Goal: Task Accomplishment & Management: Use online tool/utility

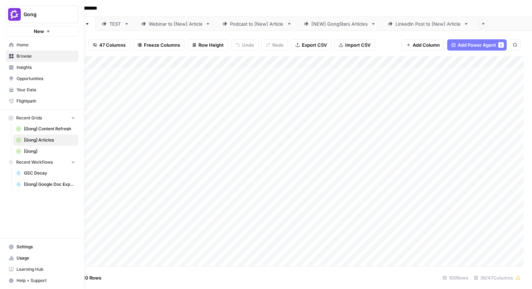
click at [12, 46] on icon at bounding box center [11, 45] width 5 height 5
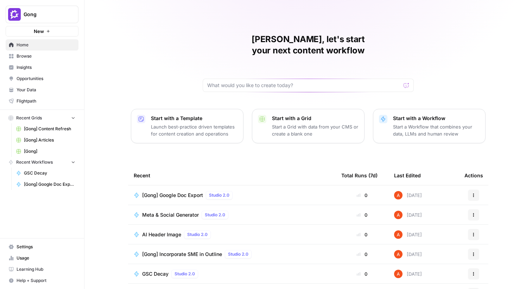
click at [37, 19] on button "Gong" at bounding box center [42, 15] width 73 height 18
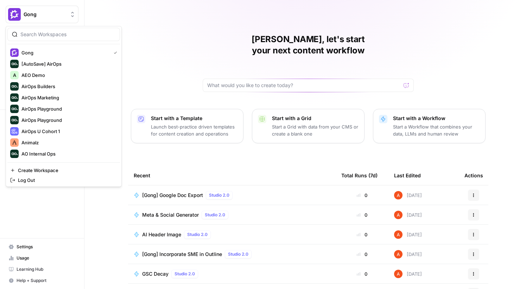
click at [55, 40] on div at bounding box center [63, 34] width 113 height 13
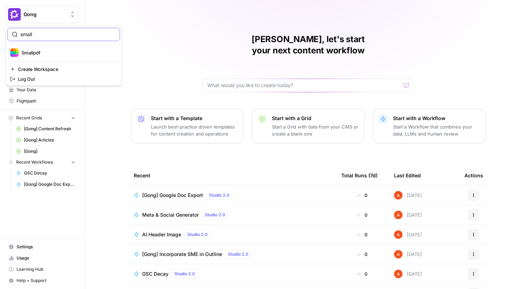
type input "small"
click at [32, 53] on span "Smallpdf" at bounding box center [67, 52] width 93 height 7
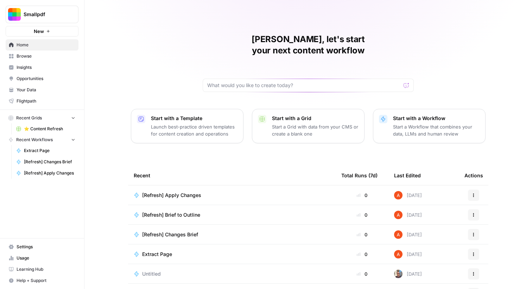
click at [53, 15] on span "Smallpdf" at bounding box center [45, 14] width 43 height 7
type input "pist"
click at [31, 53] on span "PistonHeads" at bounding box center [67, 52] width 93 height 7
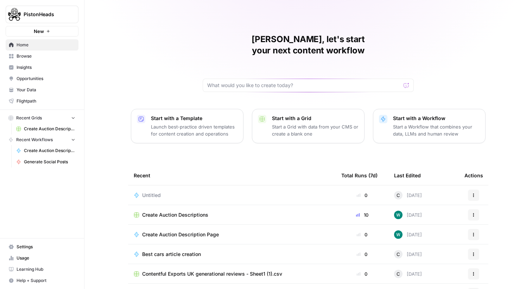
click at [64, 59] on span "Browse" at bounding box center [46, 56] width 59 height 6
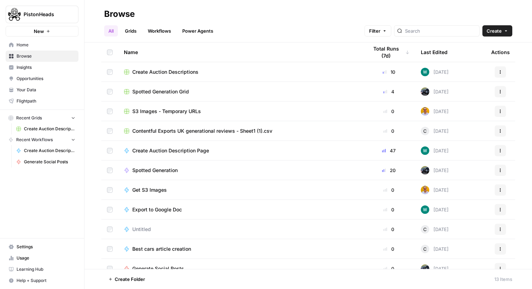
click at [133, 33] on link "Grids" at bounding box center [131, 30] width 20 height 11
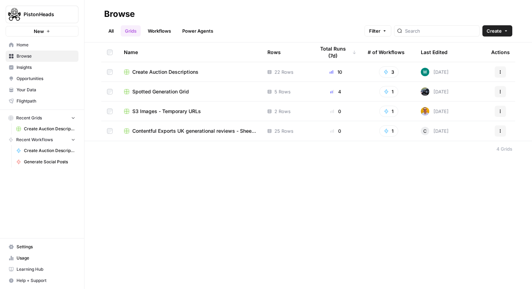
click at [158, 91] on span "Spotted Generation Grid" at bounding box center [160, 91] width 57 height 7
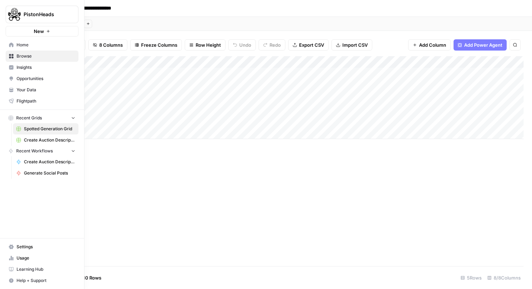
click at [32, 52] on link "Browse" at bounding box center [42, 56] width 73 height 11
click at [31, 45] on span "Home" at bounding box center [46, 45] width 59 height 6
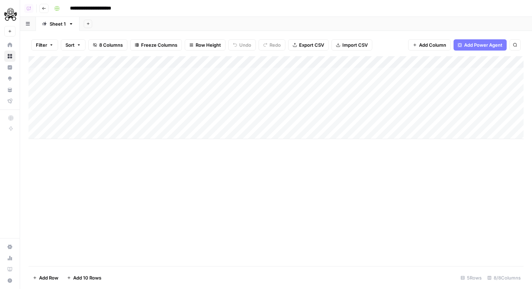
click at [14, 17] on img "Workspace: PistonHeads" at bounding box center [10, 14] width 13 height 13
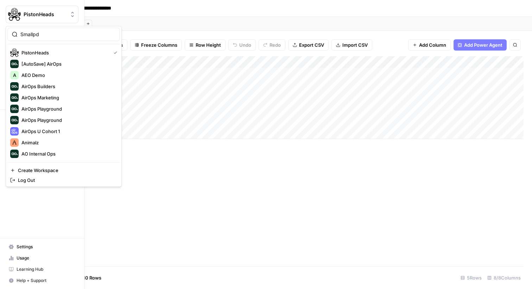
type input "Smallpd"
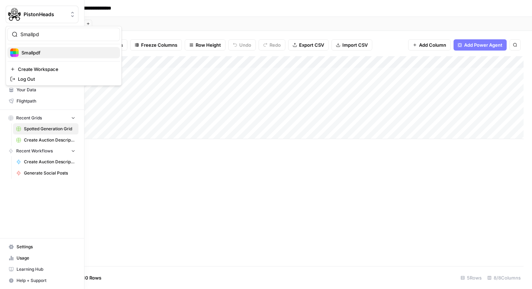
click at [59, 53] on span "Smallpdf" at bounding box center [67, 52] width 93 height 7
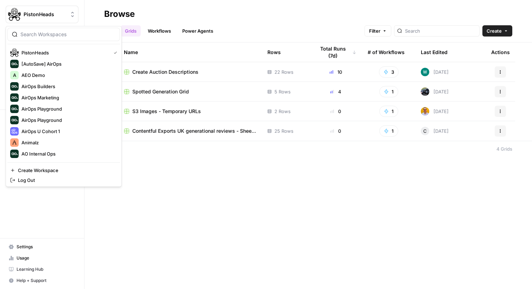
click at [53, 20] on button "PistonHeads" at bounding box center [42, 15] width 73 height 18
click at [65, 254] on link "Usage" at bounding box center [42, 258] width 73 height 11
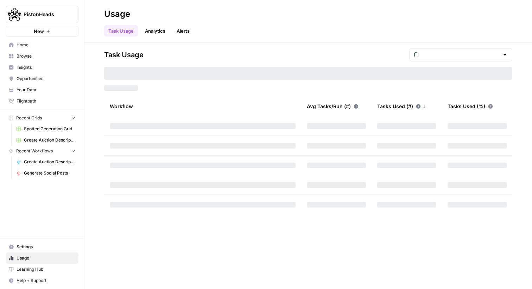
type input "October Tasks"
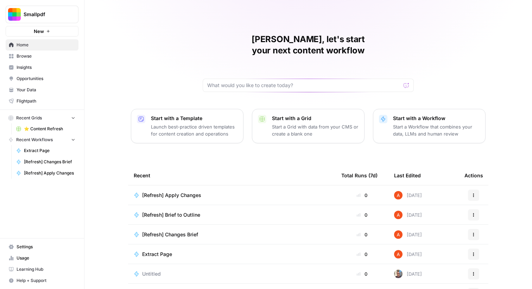
click at [59, 56] on span "Browse" at bounding box center [46, 56] width 59 height 6
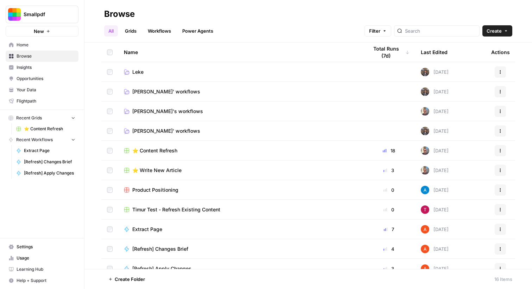
click at [49, 44] on span "Home" at bounding box center [46, 45] width 59 height 6
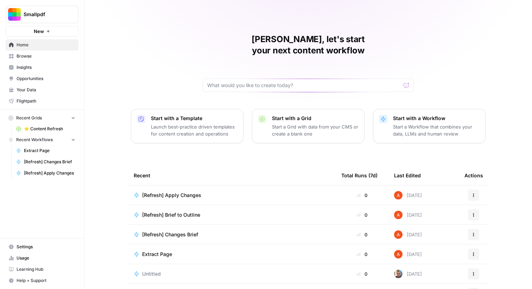
click at [54, 14] on span "Smallpdf" at bounding box center [45, 14] width 43 height 7
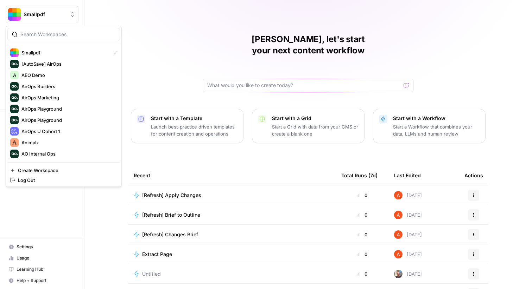
click at [159, 86] on div "Abdullahi, let's start your next content workflow Start with a Template Launch …" at bounding box center [307, 167] width 447 height 335
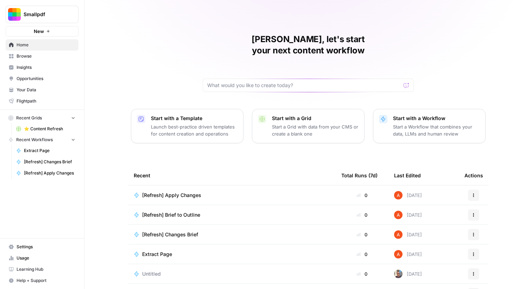
click at [31, 247] on span "Settings" at bounding box center [46, 247] width 59 height 6
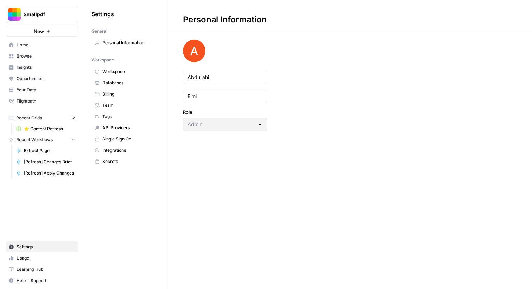
click at [39, 41] on link "Home" at bounding box center [42, 44] width 73 height 11
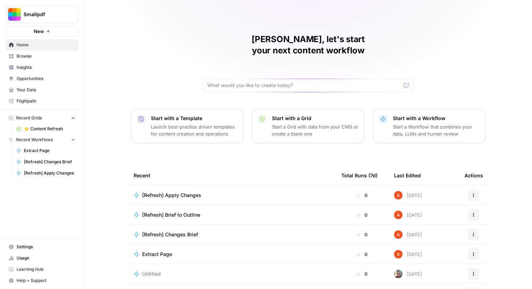
click at [45, 246] on span "Settings" at bounding box center [46, 247] width 59 height 6
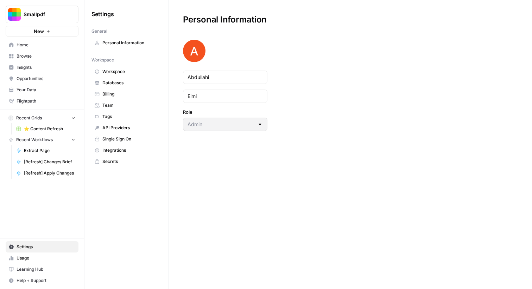
click at [120, 150] on span "Integrations" at bounding box center [130, 150] width 56 height 6
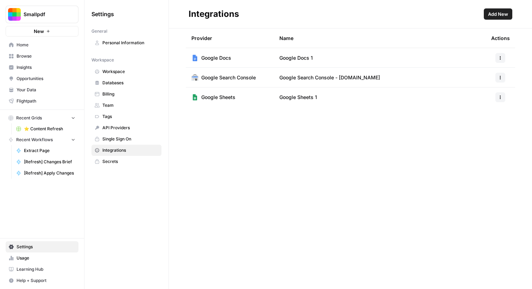
click at [74, 45] on span "Home" at bounding box center [46, 45] width 59 height 6
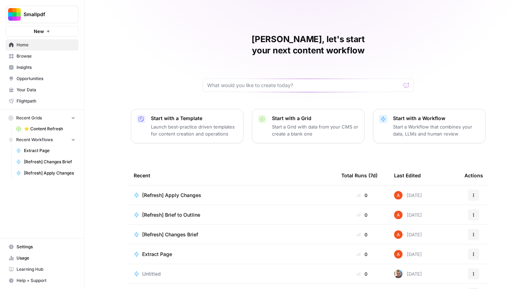
click at [72, 58] on span "Browse" at bounding box center [46, 56] width 59 height 6
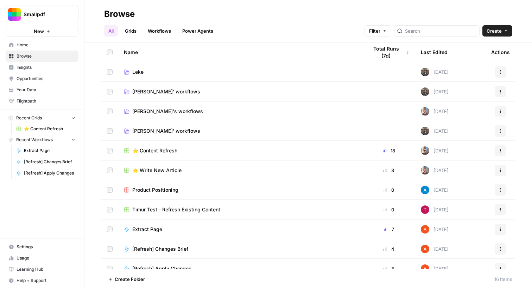
click at [499, 28] on span "Create" at bounding box center [493, 30] width 15 height 7
click at [155, 33] on link "Workflows" at bounding box center [160, 30] width 32 height 11
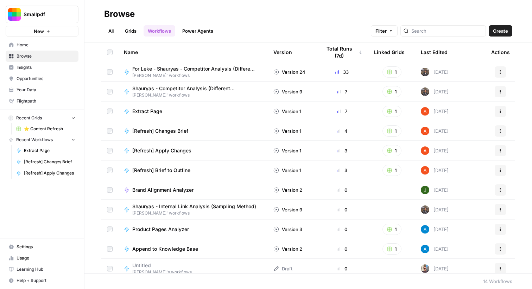
click at [495, 25] on button "Create" at bounding box center [501, 30] width 24 height 11
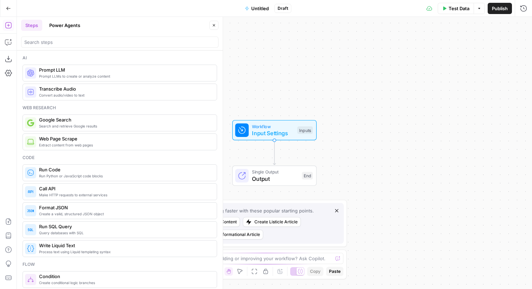
click at [253, 14] on div "Go Back Untitled Draft Test Data Options Publish Run History" at bounding box center [266, 8] width 532 height 17
click at [258, 11] on span "Untitled" at bounding box center [260, 8] width 18 height 7
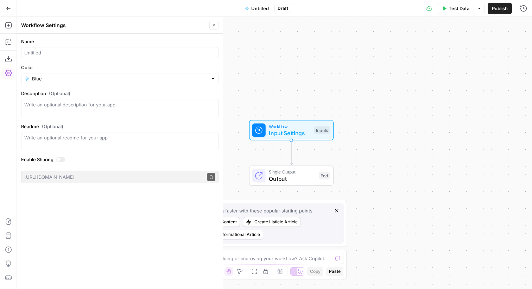
click at [64, 44] on label "Name" at bounding box center [119, 41] width 197 height 7
click at [64, 49] on input "Name" at bounding box center [119, 52] width 191 height 7
click at [64, 54] on input "Name" at bounding box center [119, 52] width 191 height 7
type input "Google Doc Expoer"
click at [302, 132] on span "Input Settings" at bounding box center [290, 133] width 42 height 8
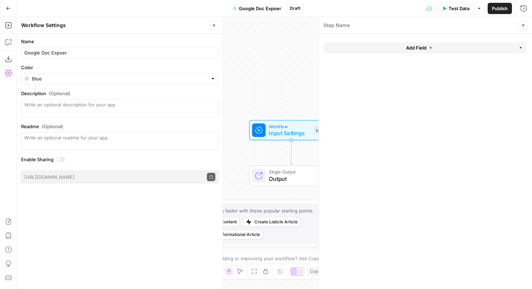
click at [424, 48] on span "Add Field" at bounding box center [416, 47] width 20 height 7
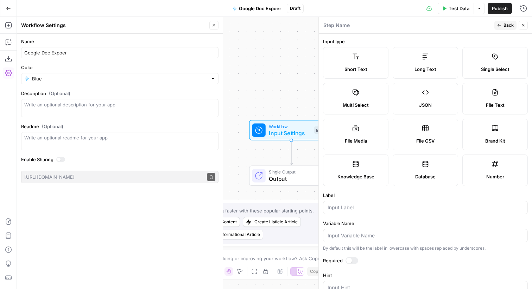
scroll to position [2, 0]
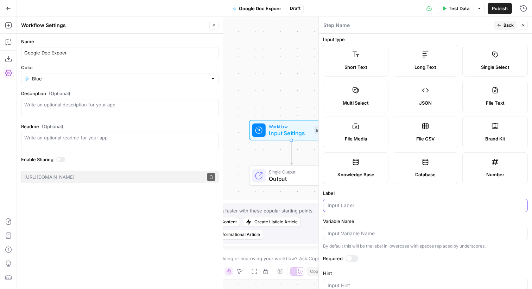
click at [351, 204] on input "Label" at bounding box center [425, 205] width 196 height 7
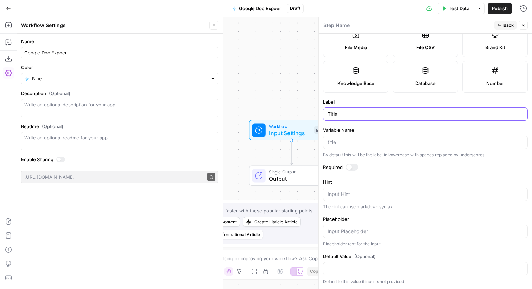
scroll to position [0, 0]
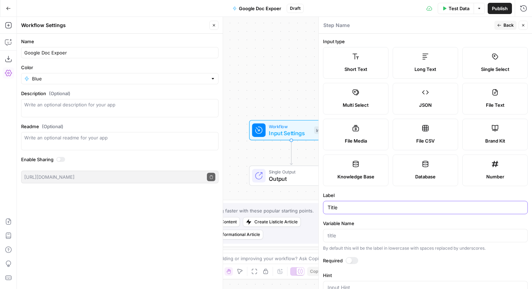
type input "Title"
click at [508, 22] on span "Back" at bounding box center [508, 25] width 10 height 6
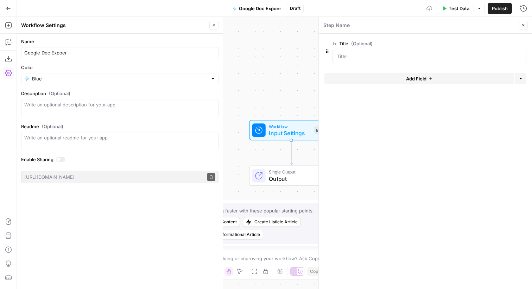
click at [401, 77] on button "Add Field" at bounding box center [419, 78] width 190 height 11
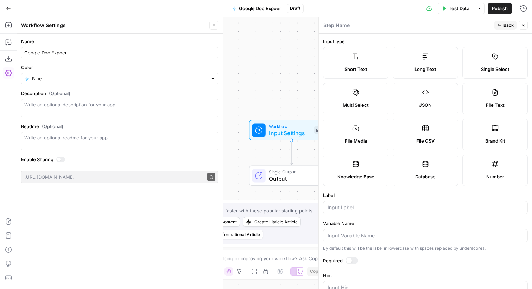
click at [414, 61] on label "Long Text" at bounding box center [425, 63] width 65 height 32
click at [363, 207] on input "Label" at bounding box center [425, 207] width 196 height 7
type input "Article"
click at [512, 27] on span "Back" at bounding box center [508, 25] width 10 height 6
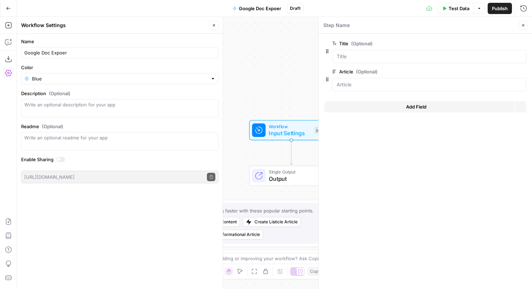
click at [522, 26] on icon "button" at bounding box center [523, 25] width 4 height 4
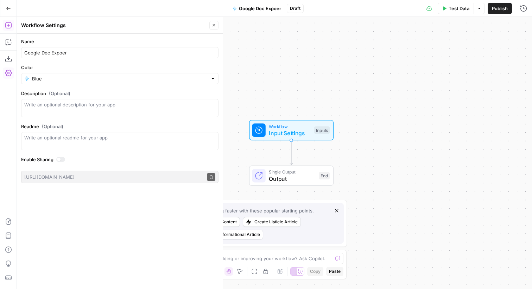
click at [9, 28] on icon "button" at bounding box center [8, 25] width 6 height 6
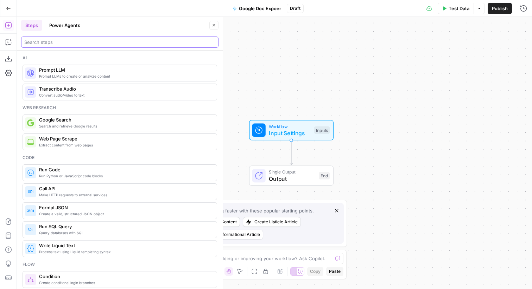
click at [44, 45] on input "search" at bounding box center [119, 42] width 191 height 7
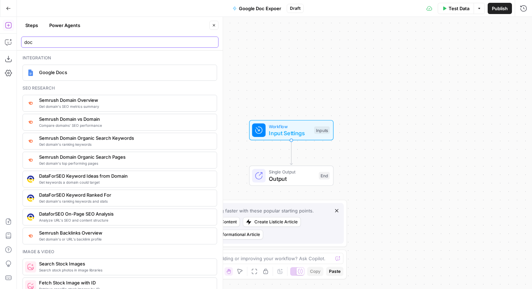
type input "doc"
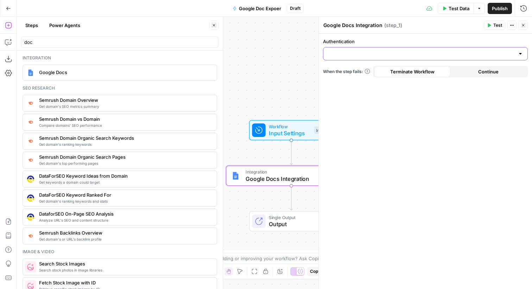
click at [387, 56] on input "Authentication" at bounding box center [420, 53] width 187 height 7
click at [375, 69] on span "Google Docs 1" at bounding box center [424, 71] width 190 height 7
type input "Google Docs 1"
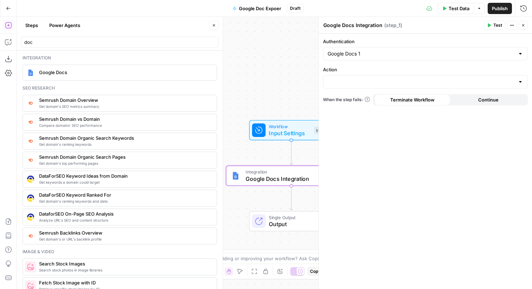
click at [367, 90] on div "Authentication Google Docs 1 Action When the step fails: Terminate Workflow Con…" at bounding box center [425, 162] width 213 height 256
click at [366, 87] on div at bounding box center [425, 81] width 205 height 13
click at [365, 99] on span "Create Document" at bounding box center [424, 99] width 190 height 7
type input "Create Document"
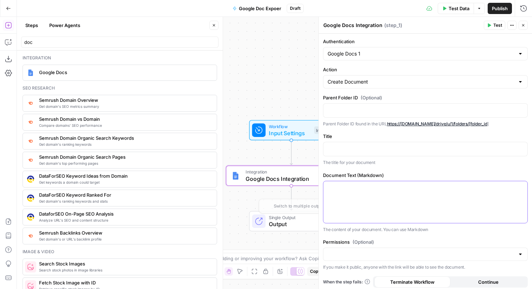
click at [361, 208] on div at bounding box center [425, 202] width 204 height 42
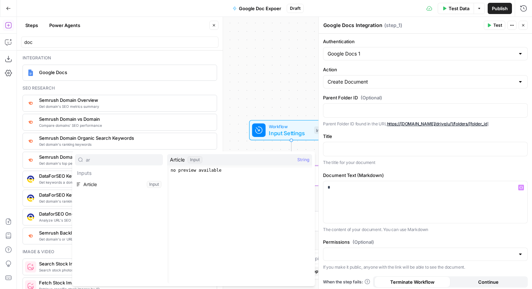
type input "ar"
click at [106, 186] on button "Select variable Article" at bounding box center [119, 184] width 88 height 11
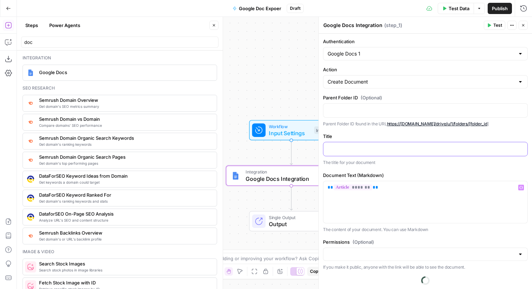
click at [368, 149] on p at bounding box center [425, 148] width 196 height 7
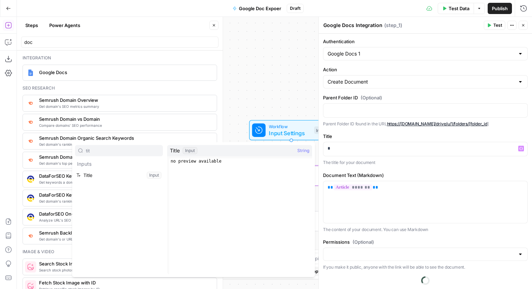
type input "tit"
click at [114, 178] on button "Select variable Title" at bounding box center [119, 175] width 88 height 11
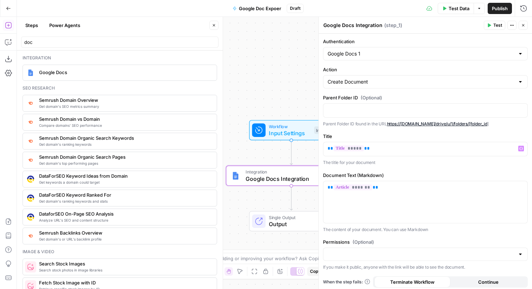
drag, startPoint x: 496, startPoint y: 124, endPoint x: 471, endPoint y: 126, distance: 25.4
click at [471, 126] on p "Parent Folder ID found in the URL https://drive.google.com/drive/u/1/folders/[f…" at bounding box center [425, 124] width 205 height 7
copy p "[folder_id ]"
click at [411, 112] on p at bounding box center [425, 110] width 196 height 7
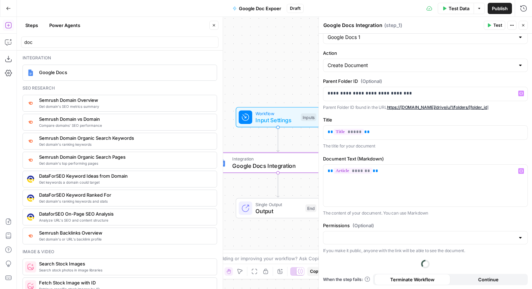
scroll to position [2, 0]
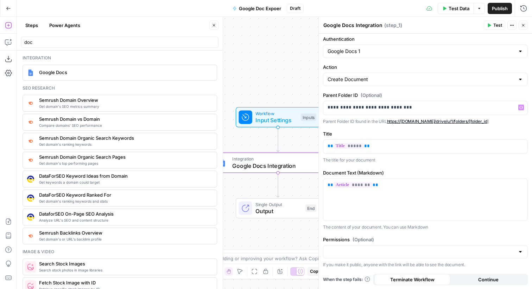
click at [382, 243] on label "Permissions (Optional)" at bounding box center [425, 239] width 205 height 7
click at [382, 249] on input "Permissions (Optional)" at bounding box center [420, 252] width 187 height 7
click at [345, 278] on span "Public" at bounding box center [424, 276] width 190 height 7
type input "Public"
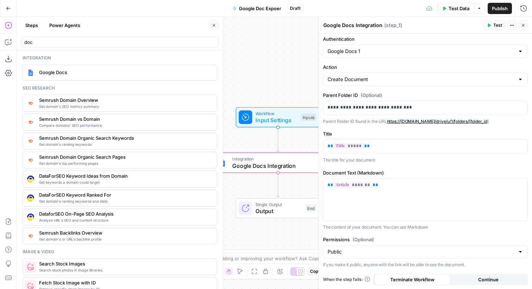
click at [522, 23] on button "Close" at bounding box center [522, 25] width 9 height 9
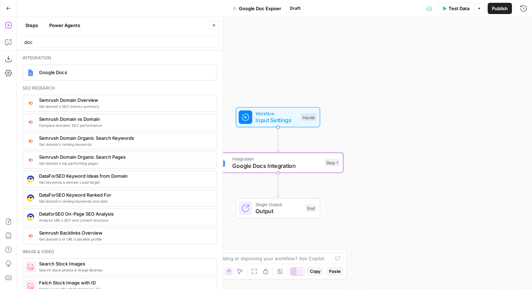
drag, startPoint x: 498, startPoint y: 11, endPoint x: 384, endPoint y: 30, distance: 115.2
click at [384, 30] on div "Go Back Google Doc Expoer Draft Test Data Options Publish Run History Add Steps…" at bounding box center [266, 144] width 532 height 289
click at [272, 7] on span "Google Doc Expoer" at bounding box center [260, 8] width 42 height 7
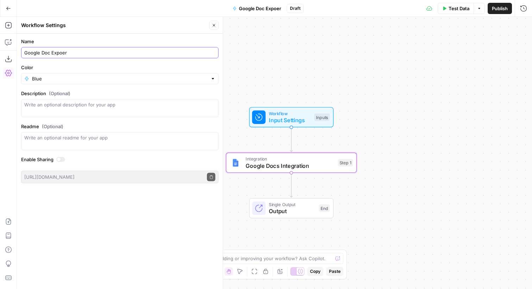
click at [122, 51] on input "Google Doc Expoer" at bounding box center [119, 52] width 191 height 7
type input "Google Doc Export"
click at [216, 25] on button "Close" at bounding box center [213, 25] width 9 height 9
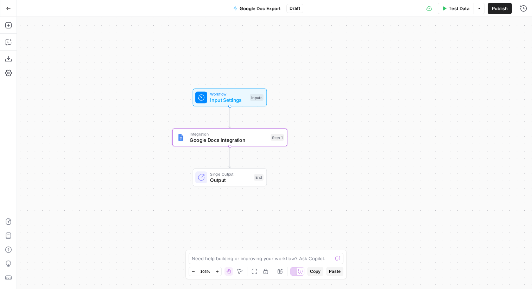
click at [257, 137] on span "Google Docs Integration" at bounding box center [229, 139] width 78 height 7
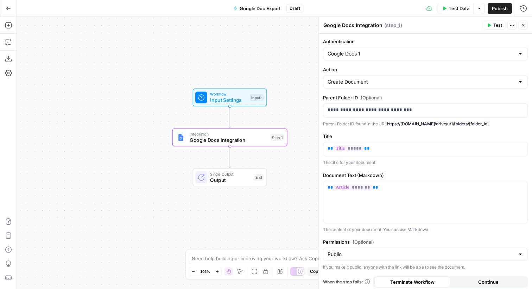
click at [521, 23] on button "Close" at bounding box center [522, 25] width 9 height 9
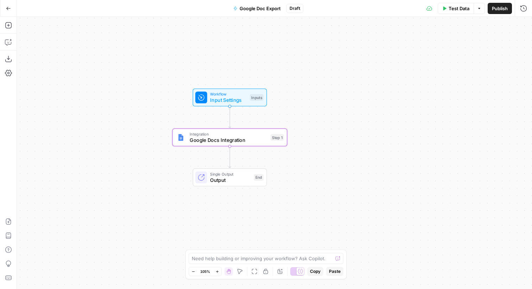
click at [496, 4] on button "Publish" at bounding box center [499, 8] width 24 height 11
click at [456, 11] on span "Test Data" at bounding box center [447, 8] width 21 height 7
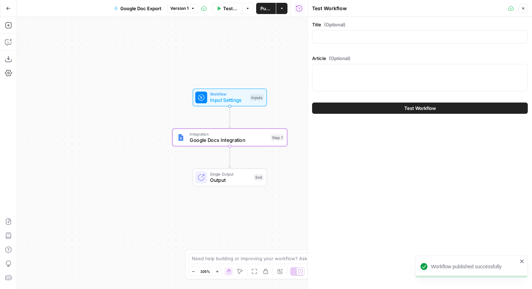
click at [356, 46] on div "Title (Optional) Article (Optional)" at bounding box center [420, 57] width 216 height 73
click at [350, 40] on input "Title (Optional)" at bounding box center [420, 36] width 206 height 7
type input "P"
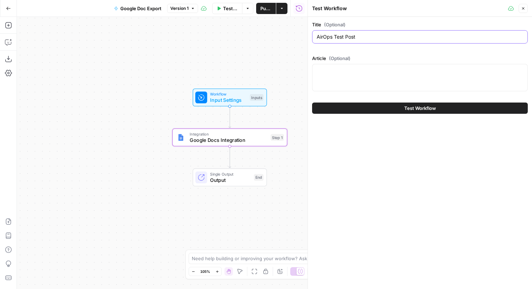
type input "AirOps Test Post"
click at [368, 72] on textarea "Article (Optional)" at bounding box center [420, 70] width 206 height 7
type textarea "# H1 Title Text goes here"
click at [409, 108] on span "Test Workflow" at bounding box center [420, 108] width 32 height 7
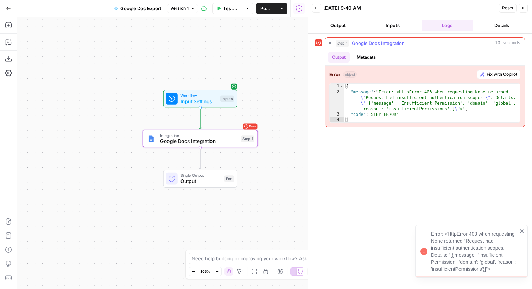
type textarea "**********"
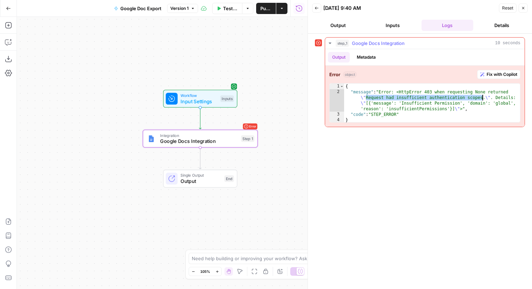
drag, startPoint x: 366, startPoint y: 98, endPoint x: 483, endPoint y: 99, distance: 116.4
click at [483, 99] on div "{ "message" : "Error: <HttpError 403 when requesting None returned \" Request h…" at bounding box center [432, 109] width 176 height 51
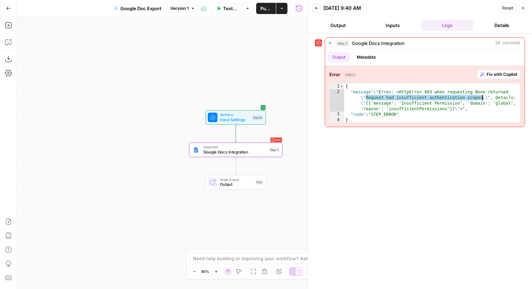
click at [316, 8] on icon "button" at bounding box center [316, 8] width 4 height 4
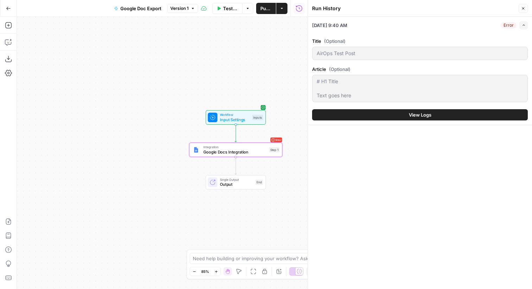
click at [527, 6] on button "Close" at bounding box center [522, 8] width 9 height 9
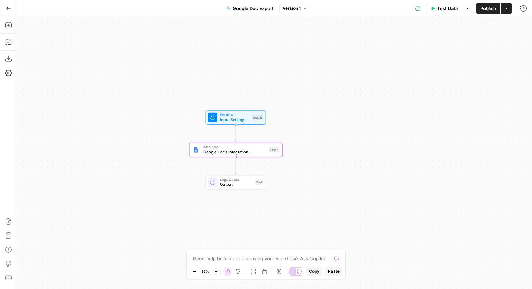
click at [6, 9] on icon "button" at bounding box center [8, 8] width 5 height 5
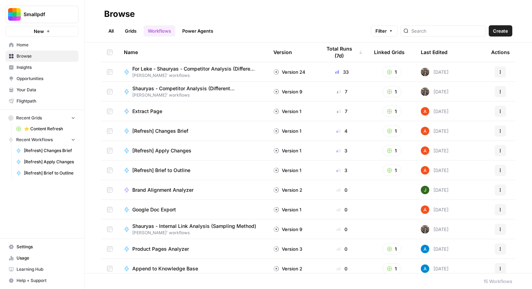
click at [295, 45] on th "Version" at bounding box center [292, 52] width 48 height 19
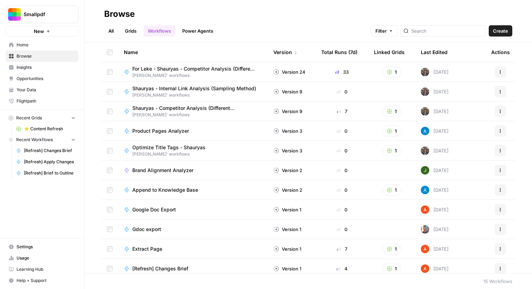
click at [288, 53] on div "Version" at bounding box center [285, 52] width 24 height 19
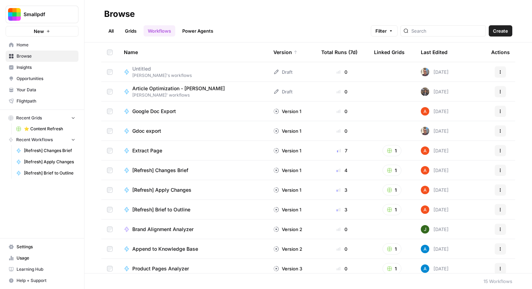
click at [288, 53] on div "Version" at bounding box center [285, 52] width 24 height 19
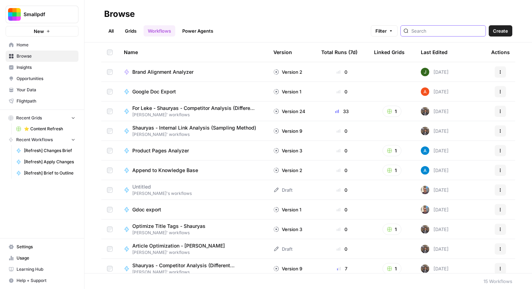
click at [460, 31] on input "search" at bounding box center [446, 30] width 71 height 7
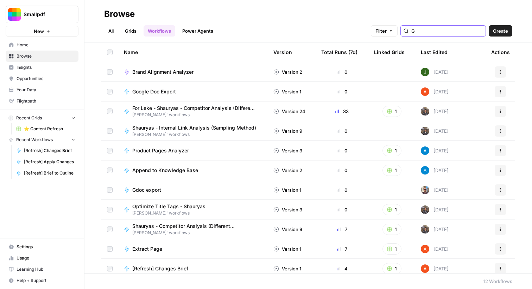
type input "G"
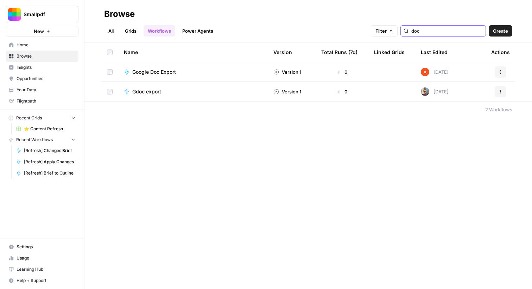
type input "doc"
click at [158, 70] on span "Google Doc Export" at bounding box center [154, 72] width 44 height 7
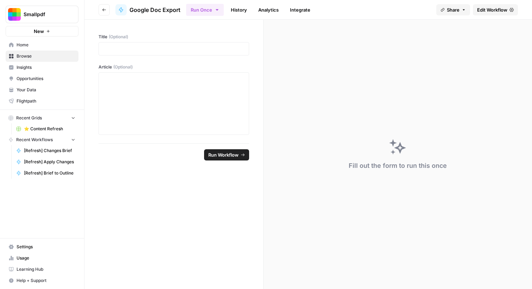
click at [492, 9] on span "Edit Workflow" at bounding box center [492, 9] width 30 height 7
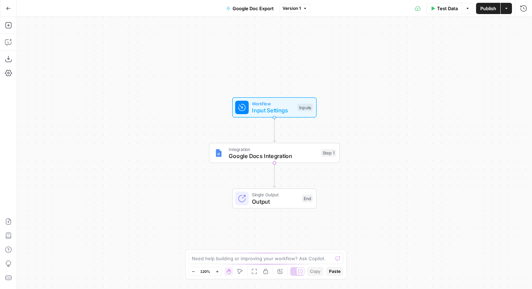
click at [310, 159] on span "Google Docs Integration" at bounding box center [273, 156] width 89 height 8
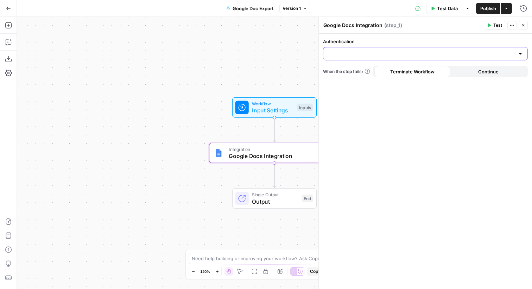
click at [425, 52] on input "Authentication" at bounding box center [420, 53] width 187 height 7
click at [393, 74] on span "Google Docs 1" at bounding box center [424, 71] width 190 height 7
type input "Google Docs 1"
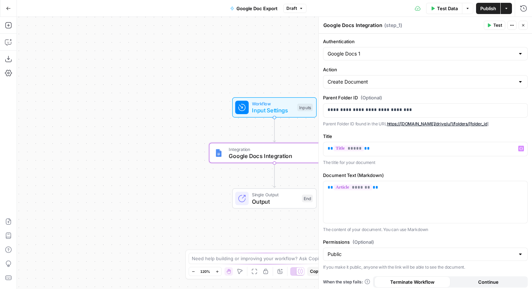
scroll to position [2, 0]
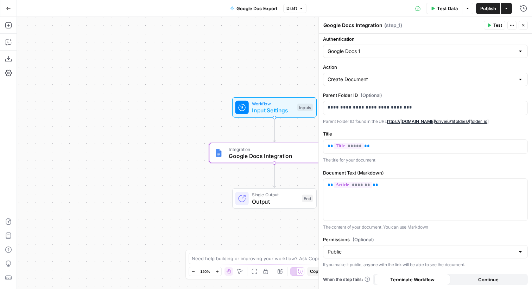
click at [495, 26] on span "Test" at bounding box center [497, 25] width 9 height 6
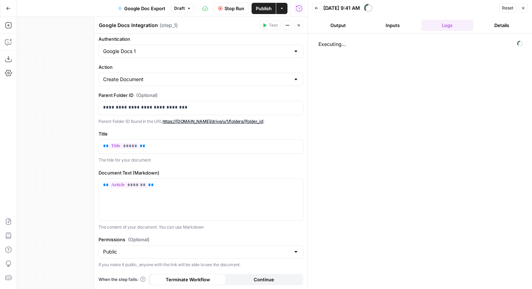
click at [297, 24] on icon "button" at bounding box center [299, 25] width 4 height 4
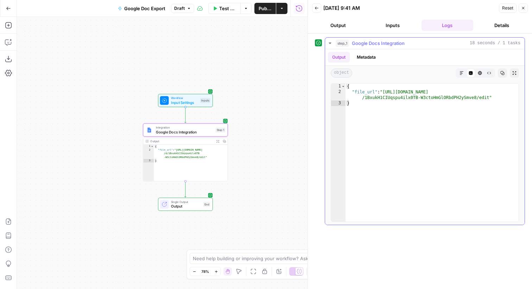
type textarea "**********"
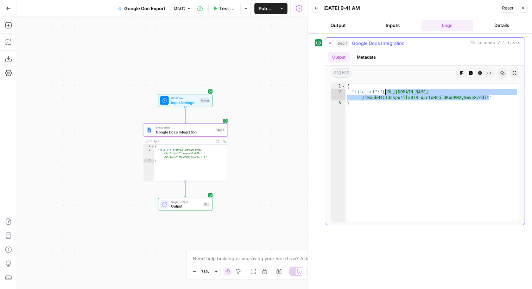
drag, startPoint x: 489, startPoint y: 98, endPoint x: 384, endPoint y: 94, distance: 104.9
click at [384, 94] on div "{ "file_url" : "https://docs.google.com/document/d /1BxukH1CIUqspu4ilx0TB-W3cto…" at bounding box center [431, 158] width 173 height 149
click at [526, 8] on button "Close" at bounding box center [522, 8] width 9 height 9
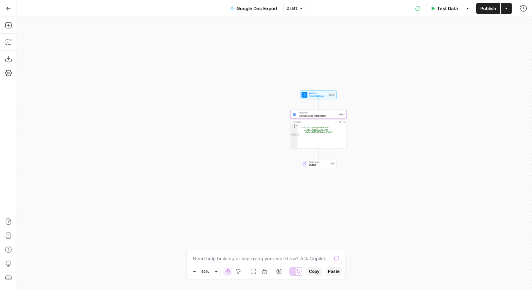
click at [486, 12] on button "Publish" at bounding box center [488, 8] width 24 height 11
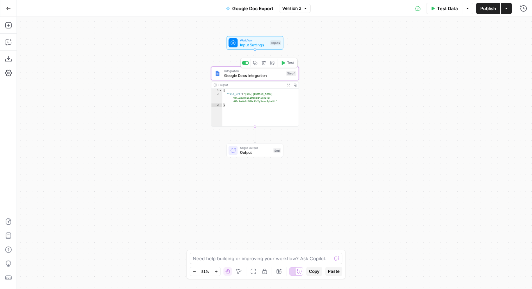
click at [241, 77] on span "Google Docs Integration" at bounding box center [253, 76] width 59 height 6
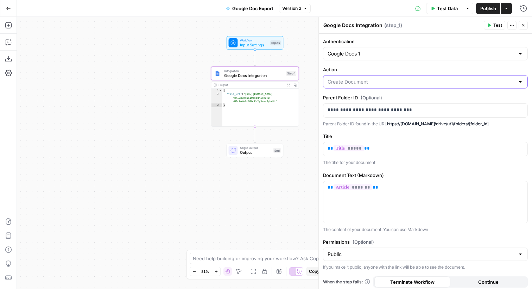
click at [368, 81] on input "Action" at bounding box center [420, 81] width 187 height 7
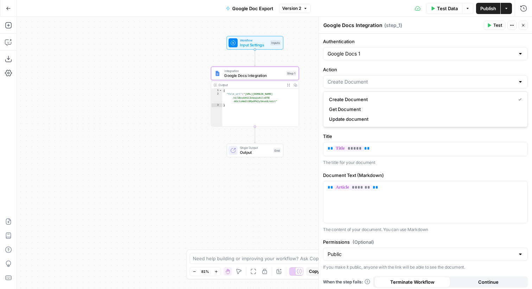
type input "Create Document"
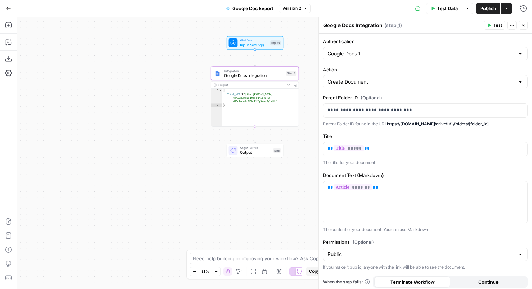
click at [502, 35] on div "**********" at bounding box center [425, 163] width 213 height 259
click at [9, 11] on button "Go Back" at bounding box center [8, 8] width 13 height 13
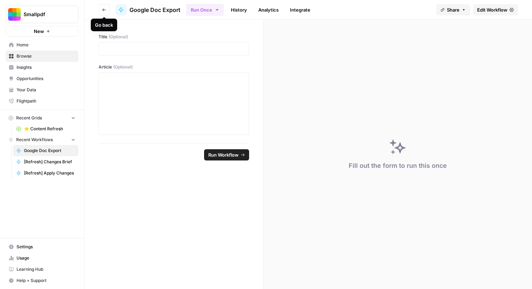
click at [104, 12] on icon "button" at bounding box center [104, 10] width 4 height 4
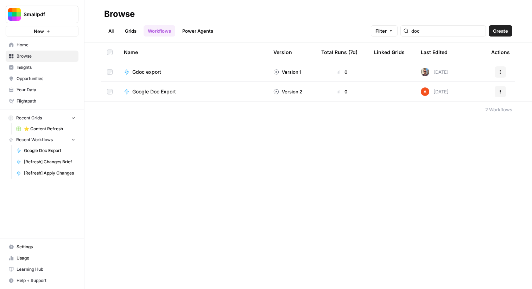
click at [53, 246] on span "Settings" at bounding box center [46, 247] width 59 height 6
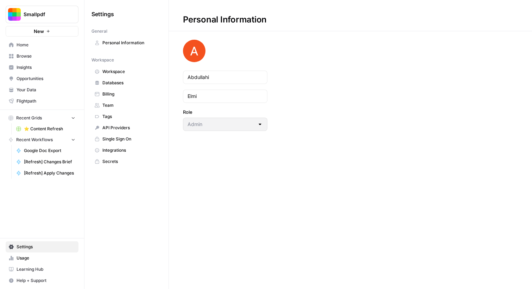
click at [145, 159] on span "Secrets" at bounding box center [130, 162] width 56 height 6
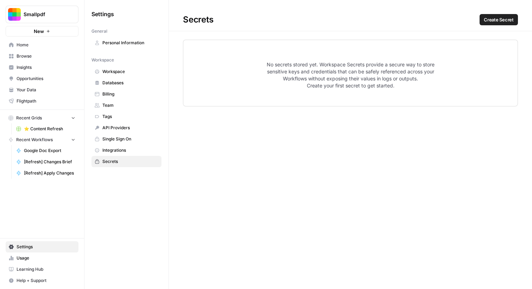
click at [489, 16] on span "Create Secret" at bounding box center [499, 19] width 30 height 7
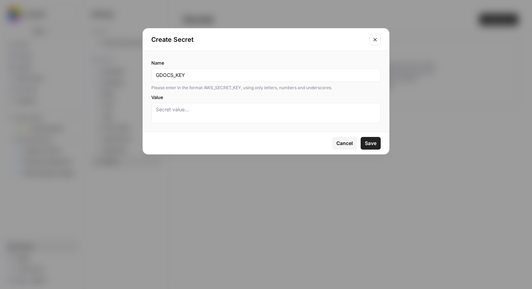
type input "GDOCS_KEY"
click at [240, 107] on textarea "Value" at bounding box center [266, 113] width 220 height 14
click at [345, 142] on span "Cancel" at bounding box center [344, 143] width 17 height 7
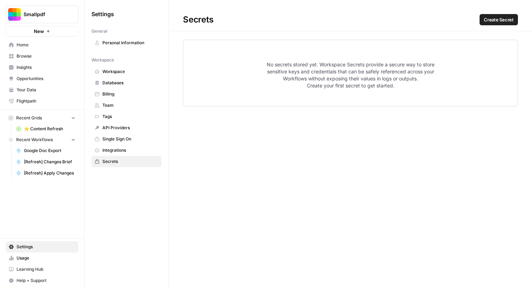
click at [68, 43] on span "Home" at bounding box center [46, 45] width 59 height 6
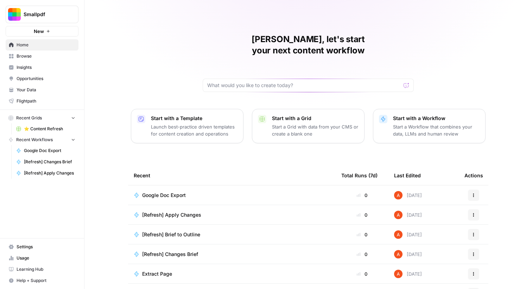
click at [71, 58] on span "Browse" at bounding box center [46, 56] width 59 height 6
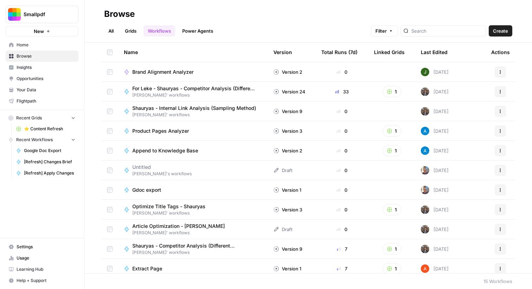
click at [133, 30] on link "Grids" at bounding box center [131, 30] width 20 height 11
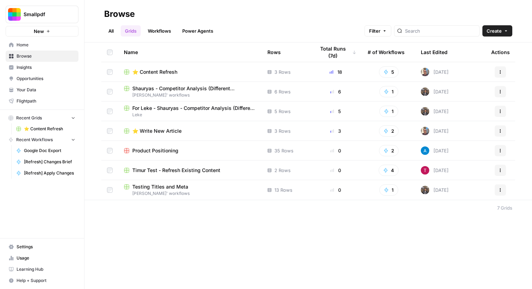
click at [166, 73] on span "⭐️ Content Refresh" at bounding box center [154, 72] width 45 height 7
click at [165, 128] on span "⭐️ Write New Article" at bounding box center [156, 131] width 49 height 7
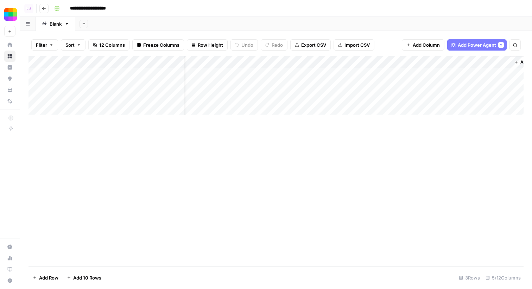
scroll to position [0, 32]
click at [504, 61] on span "Add Column" at bounding box center [507, 62] width 25 height 6
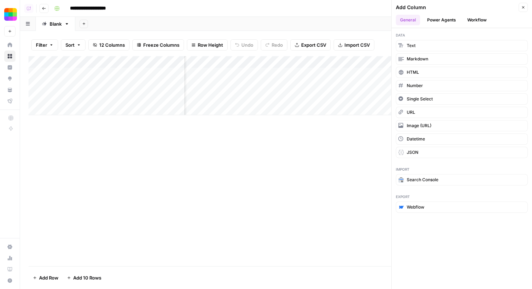
click at [469, 19] on button "Workflow" at bounding box center [477, 20] width 28 height 11
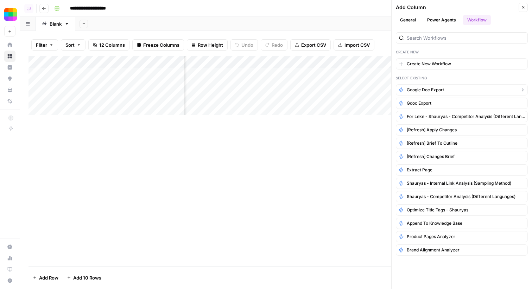
click at [431, 86] on button "Google Doc Export" at bounding box center [462, 89] width 132 height 11
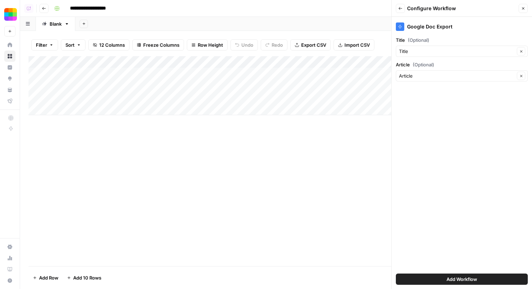
scroll to position [0, 0]
click at [440, 280] on button "Add Workflow" at bounding box center [462, 279] width 132 height 11
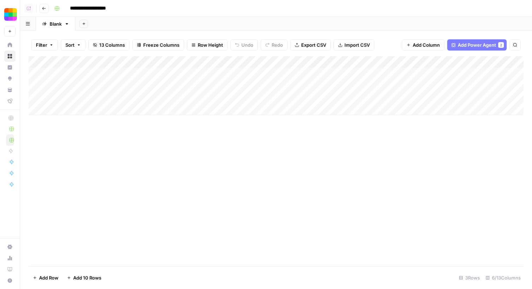
click at [43, 8] on icon "button" at bounding box center [44, 8] width 4 height 4
click at [503, 59] on span "Add Column" at bounding box center [507, 62] width 25 height 6
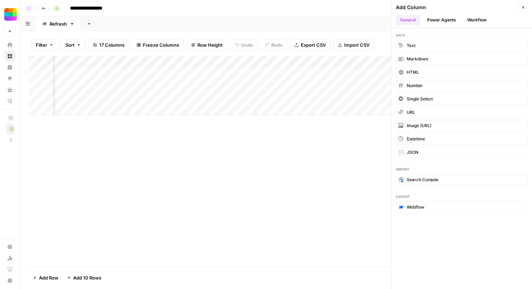
click at [478, 19] on button "Workflow" at bounding box center [477, 20] width 28 height 11
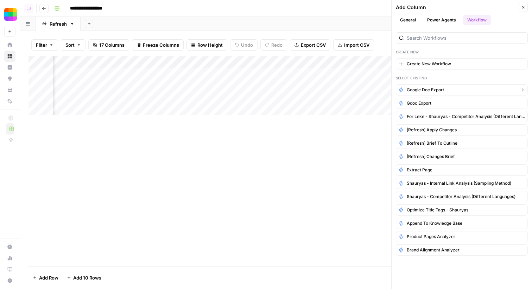
click at [439, 91] on span "Google Doc Export" at bounding box center [425, 90] width 37 height 6
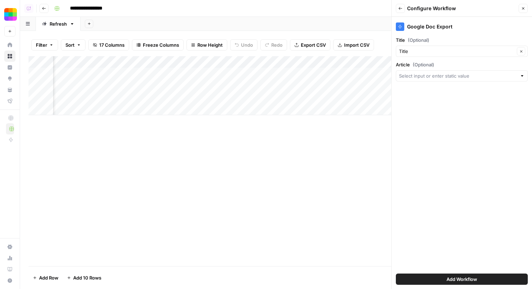
click at [431, 80] on div at bounding box center [462, 75] width 132 height 11
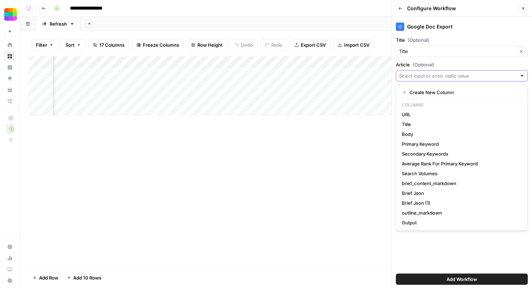
scroll to position [0, 841]
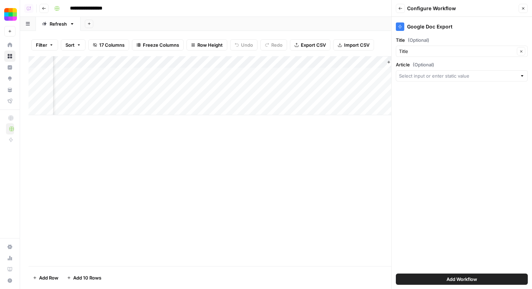
click at [334, 58] on div "Add Column" at bounding box center [275, 85] width 495 height 59
click at [340, 81] on input "Output" at bounding box center [360, 79] width 71 height 7
type input "Updated Articl"
click at [450, 79] on div at bounding box center [462, 75] width 132 height 11
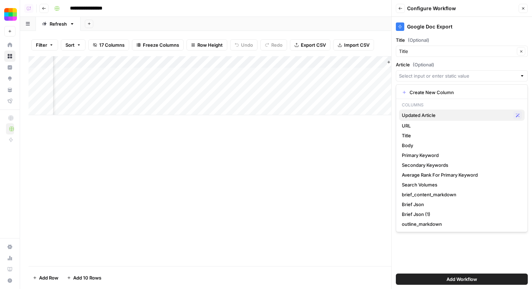
click at [448, 119] on div "Updated Article Possible Match" at bounding box center [462, 115] width 120 height 8
type input "Updated Article"
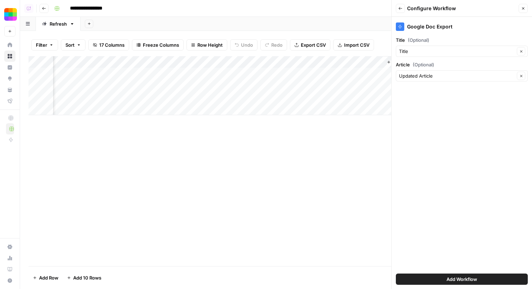
click at [461, 277] on span "Add Workflow" at bounding box center [461, 279] width 31 height 7
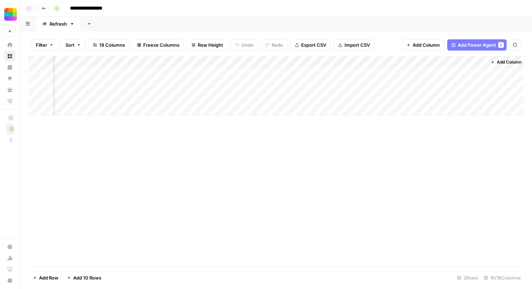
scroll to position [0, 814]
click at [402, 74] on div "Add Column" at bounding box center [275, 85] width 495 height 59
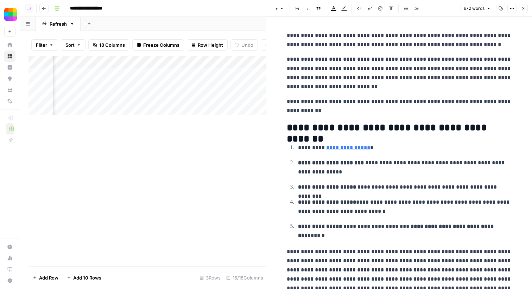
click at [525, 8] on icon "button" at bounding box center [523, 8] width 4 height 4
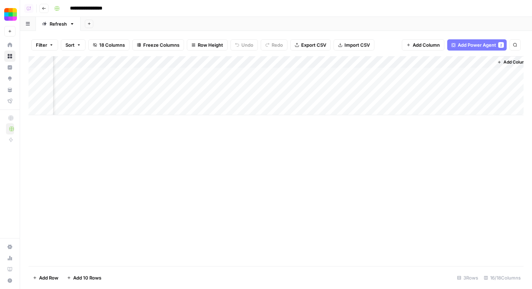
scroll to position [0, 805]
drag, startPoint x: 448, startPoint y: 62, endPoint x: 443, endPoint y: 64, distance: 5.1
click at [443, 64] on div "Add Column" at bounding box center [275, 85] width 495 height 59
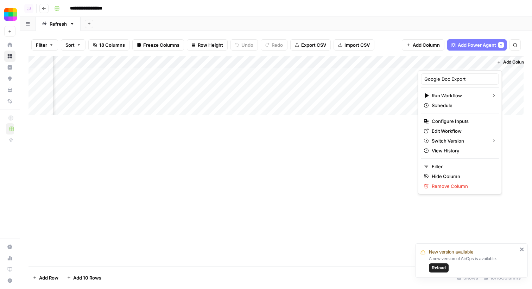
click at [435, 270] on span "Reload" at bounding box center [439, 268] width 14 height 6
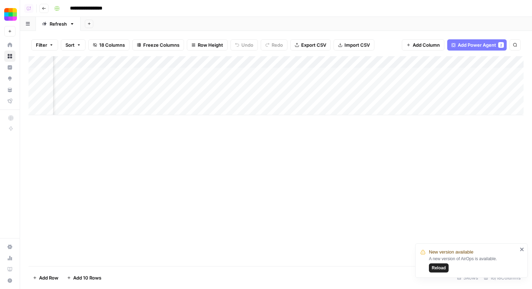
scroll to position [0, 814]
click at [313, 65] on div "Add Column" at bounding box center [275, 85] width 495 height 59
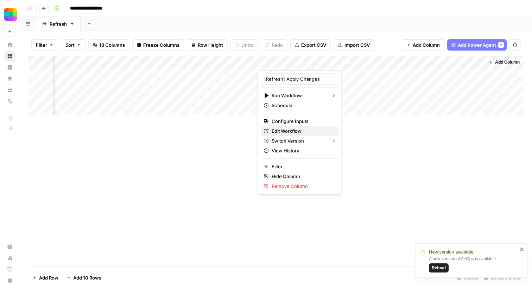
click at [290, 129] on span "Edit Workflow" at bounding box center [303, 131] width 62 height 7
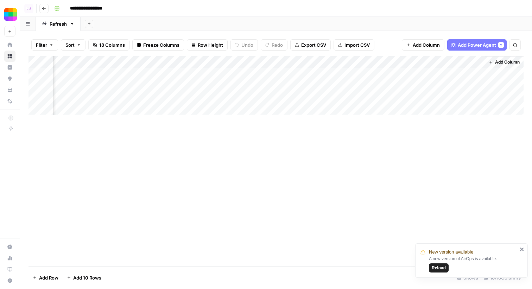
click at [282, 62] on div "Add Column" at bounding box center [275, 85] width 495 height 59
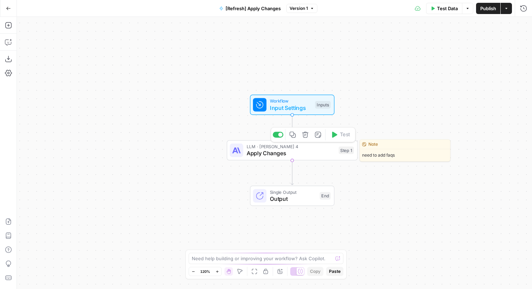
click at [261, 152] on span "Apply Changes" at bounding box center [291, 153] width 89 height 8
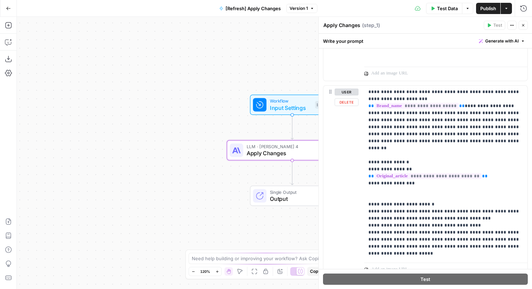
scroll to position [453, 0]
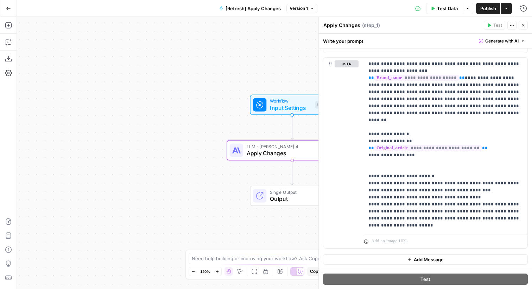
click at [521, 24] on icon "button" at bounding box center [523, 25] width 4 height 4
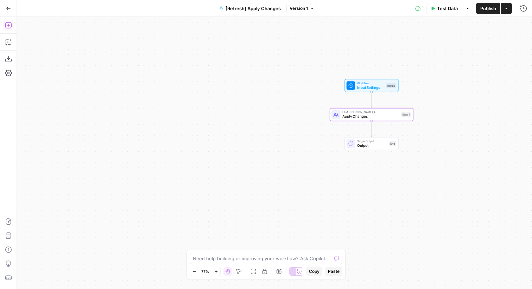
click at [6, 25] on icon "button" at bounding box center [8, 25] width 7 height 7
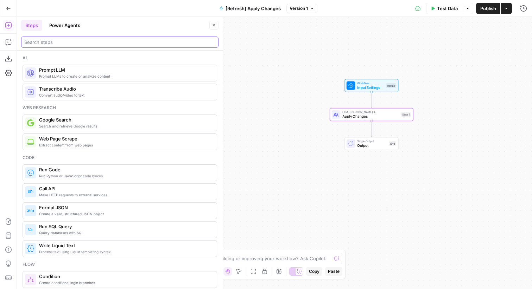
click at [73, 41] on input "search" at bounding box center [119, 42] width 191 height 7
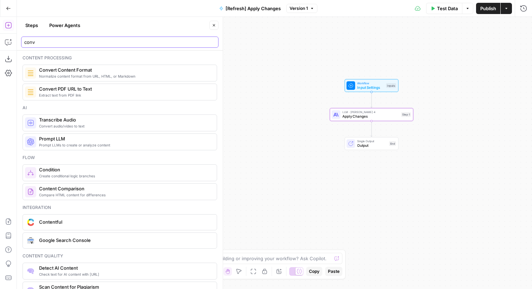
type input "conv"
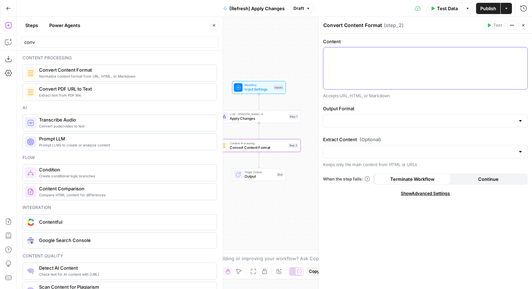
click at [376, 49] on div at bounding box center [425, 68] width 204 height 42
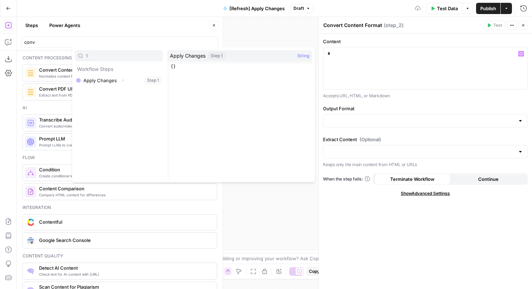
type input "1"
click at [123, 80] on icon "button" at bounding box center [123, 80] width 4 height 4
click at [108, 93] on button "Select variable Output" at bounding box center [122, 91] width 81 height 11
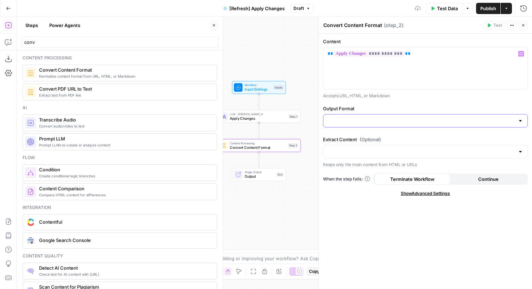
click at [376, 122] on input "Output Format" at bounding box center [420, 120] width 187 height 7
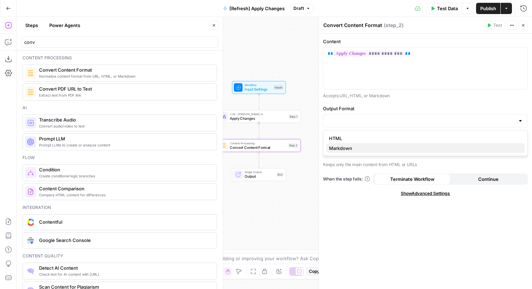
click at [349, 145] on span "Markdown" at bounding box center [424, 148] width 190 height 7
type input "Markdown"
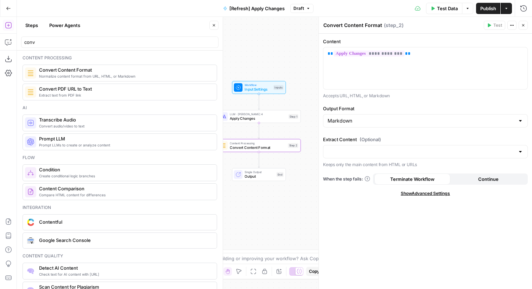
click at [356, 147] on div at bounding box center [425, 151] width 205 height 13
click at [372, 137] on span "(Optional)" at bounding box center [369, 139] width 21 height 7
click at [372, 148] on input "Extract Content (Optional)" at bounding box center [420, 151] width 187 height 7
click at [381, 217] on div "**********" at bounding box center [425, 162] width 213 height 256
click at [528, 25] on header "Convert Content Format Convert Content Format ( step_2 ) Test Actions Close" at bounding box center [425, 25] width 213 height 17
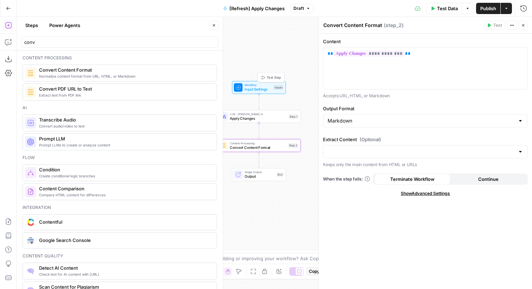
click at [269, 87] on span "Workflow" at bounding box center [257, 85] width 27 height 4
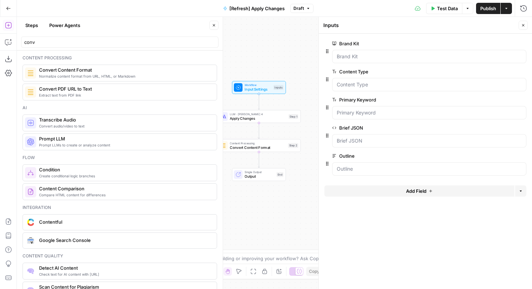
click at [355, 189] on button "Add Field" at bounding box center [419, 191] width 190 height 11
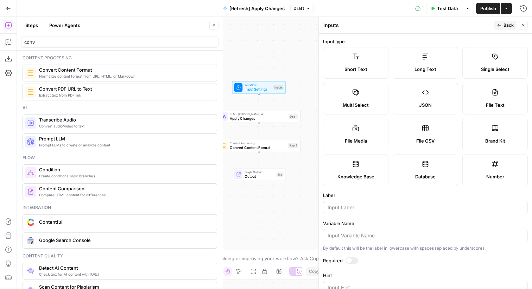
click at [350, 214] on div at bounding box center [425, 207] width 205 height 13
type input "Title"
click at [512, 31] on header "Inputs Inputs Back Close" at bounding box center [425, 25] width 213 height 17
click at [511, 25] on span "Back" at bounding box center [508, 25] width 10 height 6
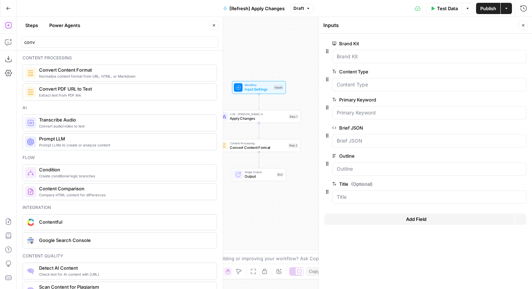
click at [520, 26] on button "Close" at bounding box center [522, 25] width 9 height 9
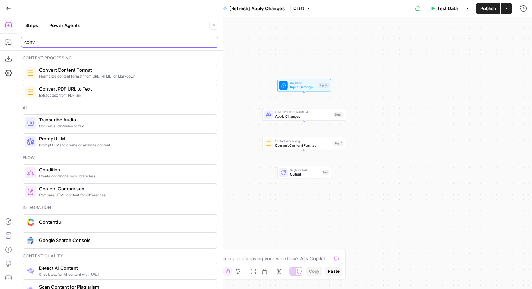
click at [52, 39] on input "conv" at bounding box center [119, 42] width 191 height 7
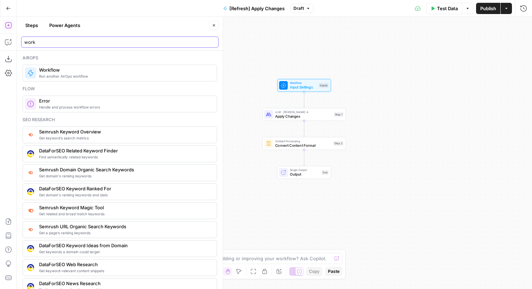
type input "work"
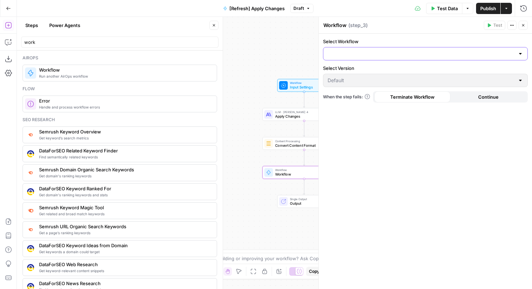
click at [378, 56] on input "Select Workflow" at bounding box center [420, 53] width 187 height 7
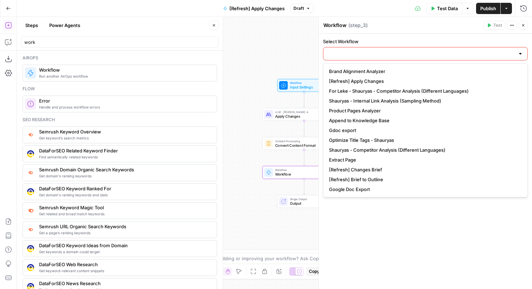
click at [359, 51] on input "Select Workflow" at bounding box center [420, 53] width 187 height 7
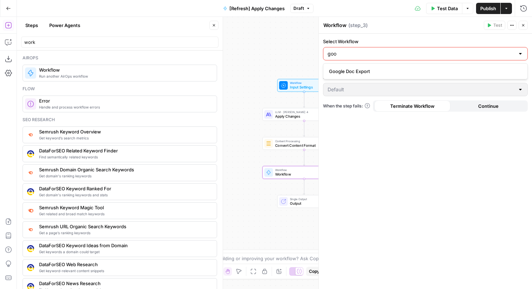
type input "goo"
click at [359, 68] on span "Google Doc Export" at bounding box center [424, 71] width 190 height 7
type input "Google Doc Export"
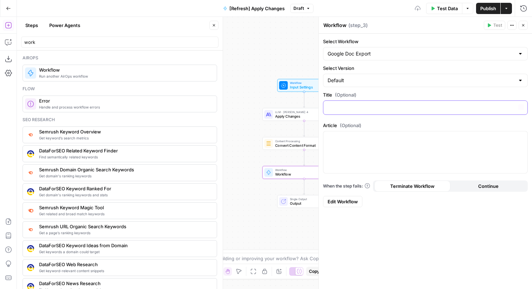
click at [351, 108] on p at bounding box center [425, 107] width 196 height 7
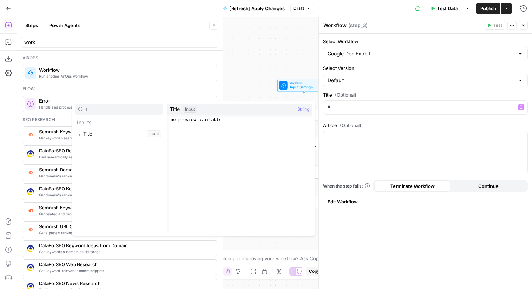
type input "tit"
click at [106, 139] on button "Select variable Title" at bounding box center [119, 133] width 88 height 11
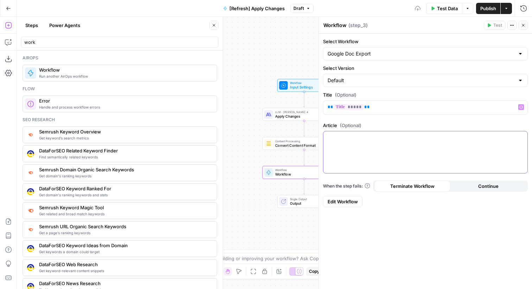
click at [420, 160] on div at bounding box center [425, 153] width 204 height 42
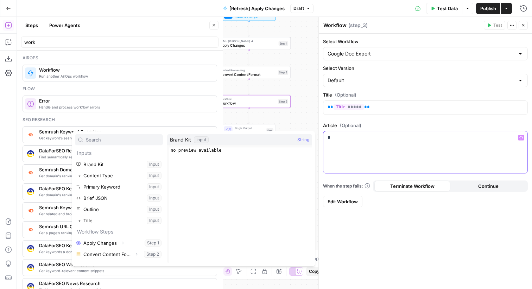
click at [343, 135] on p "*" at bounding box center [425, 137] width 196 height 7
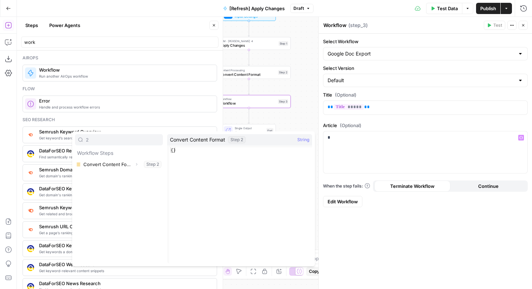
type input "2"
click at [136, 164] on icon "button" at bounding box center [136, 164] width 4 height 4
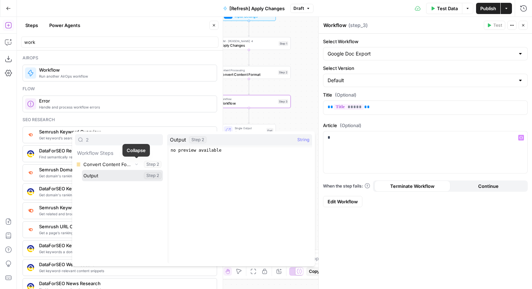
click at [115, 176] on button "Select variable Output" at bounding box center [122, 175] width 81 height 11
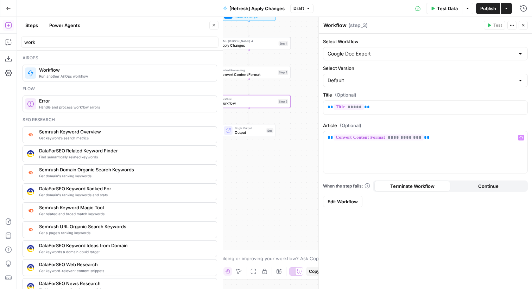
click at [338, 25] on textarea "Workflow" at bounding box center [334, 25] width 23 height 7
type textarea "GDoc Export"
click at [522, 28] on button "Close" at bounding box center [522, 25] width 9 height 9
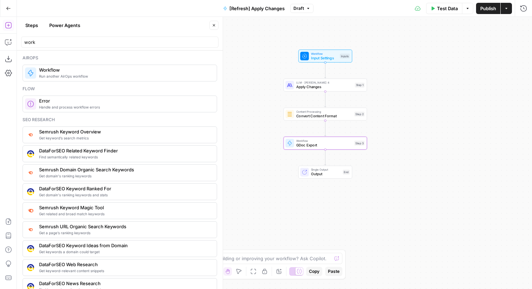
click at [479, 11] on button "Publish" at bounding box center [488, 8] width 24 height 11
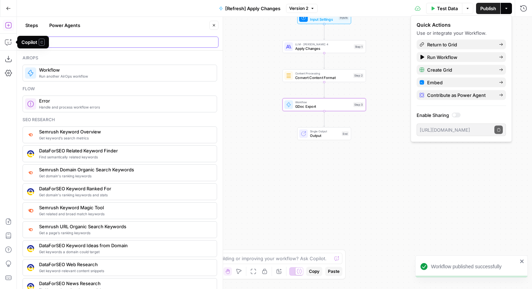
click at [63, 40] on input "work" at bounding box center [119, 42] width 191 height 7
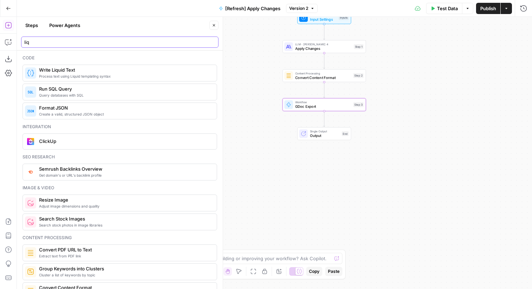
type input "liq"
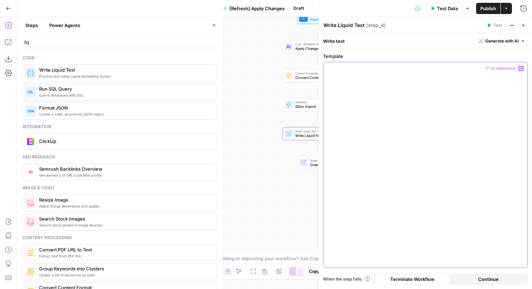
click at [354, 103] on div at bounding box center [425, 165] width 204 height 206
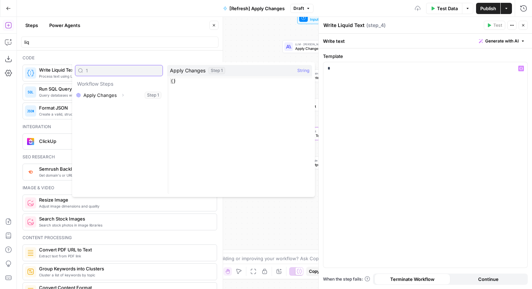
type input "1"
click at [125, 95] on button "Expand" at bounding box center [122, 95] width 9 height 9
click at [113, 110] on button "Select variable Output" at bounding box center [122, 106] width 81 height 11
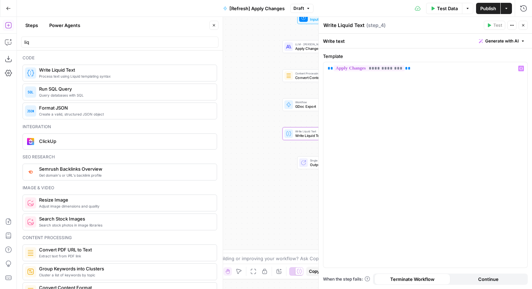
click at [344, 30] on header "Write Liquid Text Write Liquid Text ( step_4 ) Test Actions Close" at bounding box center [425, 25] width 213 height 17
click at [342, 27] on textarea "Write Liquid Text" at bounding box center [343, 25] width 41 height 7
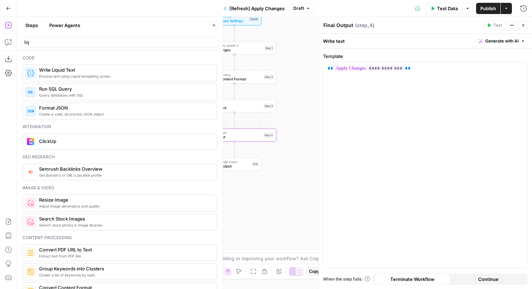
type textarea "Final Output"
click at [433, 75] on div "**********" at bounding box center [425, 165] width 204 height 206
click at [523, 21] on button "Close" at bounding box center [522, 25] width 9 height 9
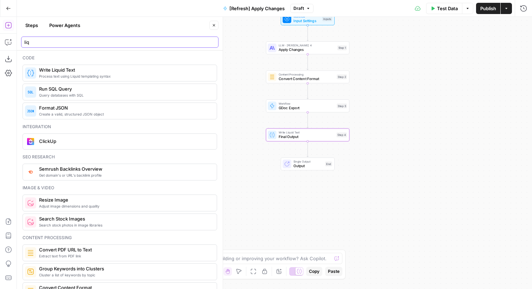
click at [96, 40] on input "liq" at bounding box center [119, 42] width 191 height 7
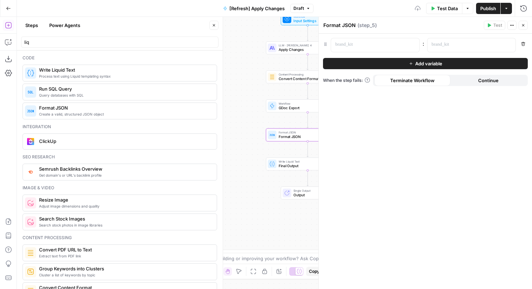
click at [309, 162] on span "Write Liquid Text" at bounding box center [307, 162] width 56 height 4
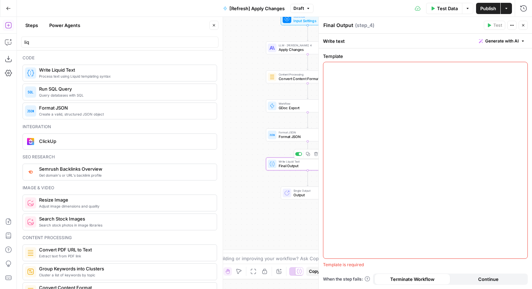
click at [316, 154] on div at bounding box center [318, 153] width 7 height 273
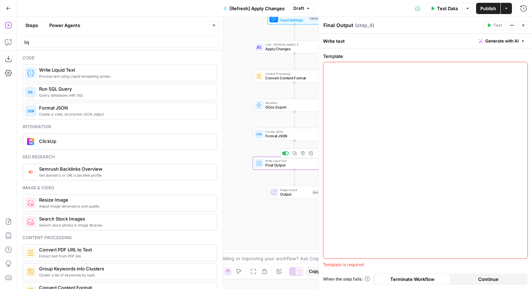
click at [302, 156] on button "Delete step" at bounding box center [302, 153] width 7 height 7
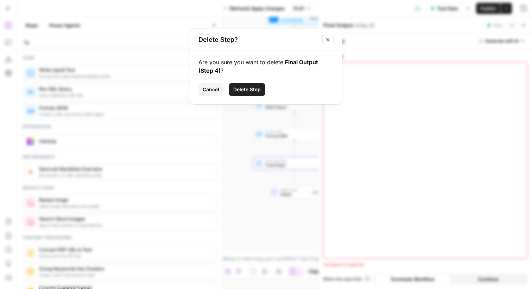
click at [255, 85] on button "Delete Step" at bounding box center [247, 89] width 36 height 13
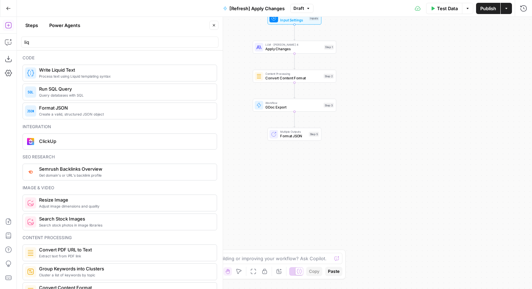
click at [319, 106] on span "GDoc Export" at bounding box center [293, 106] width 56 height 5
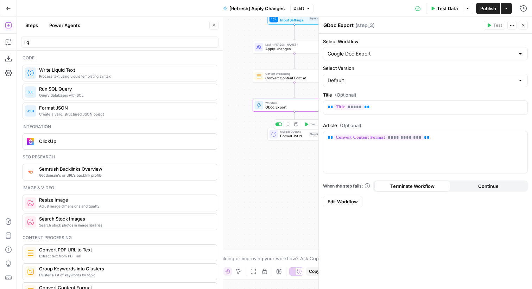
click at [301, 133] on span "Multiple Outputs" at bounding box center [293, 132] width 26 height 4
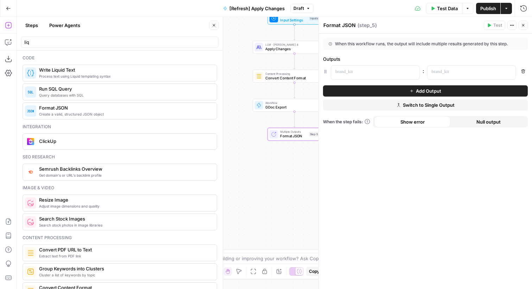
click at [523, 24] on icon "button" at bounding box center [523, 25] width 4 height 4
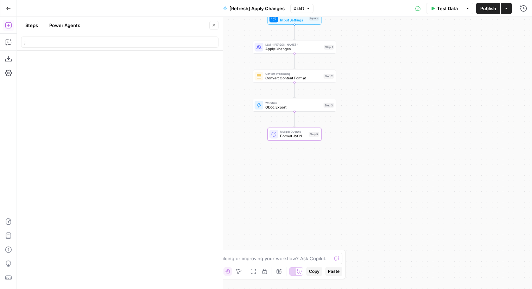
click at [368, 87] on div "Workflow Input Settings Inputs LLM · Claude Sonnet 4 Apply Changes Step 1 Conte…" at bounding box center [274, 153] width 515 height 273
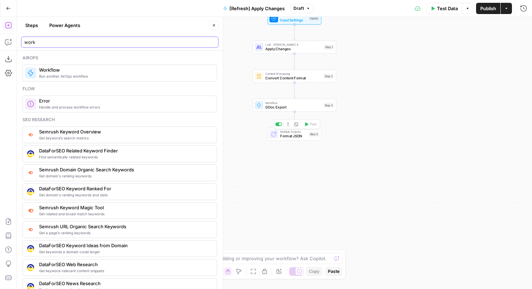
type input "work"
click at [290, 133] on span "Multiple Outputs" at bounding box center [293, 132] width 26 height 4
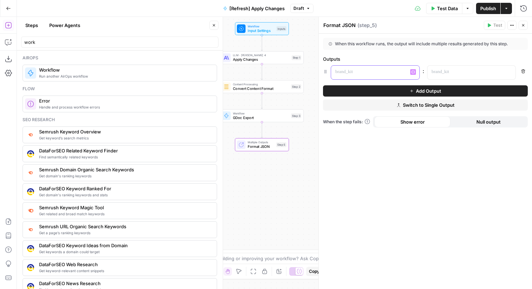
click at [347, 73] on p at bounding box center [369, 72] width 69 height 7
click at [445, 76] on div at bounding box center [465, 73] width 77 height 14
click at [357, 76] on div at bounding box center [369, 73] width 77 height 14
click at [361, 94] on button "Add Output" at bounding box center [425, 90] width 205 height 11
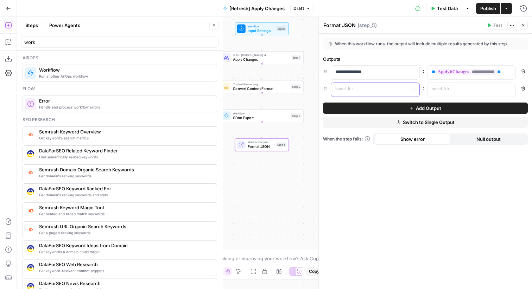
click at [366, 91] on p at bounding box center [369, 89] width 69 height 7
click at [449, 93] on div at bounding box center [465, 90] width 77 height 14
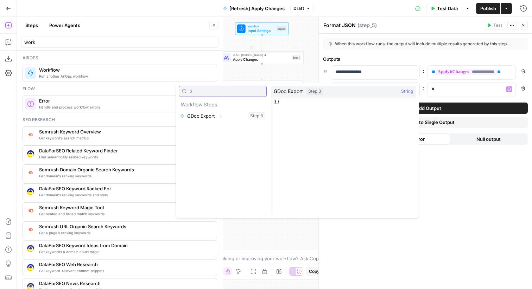
type input "3"
click at [220, 117] on icon "button" at bounding box center [220, 116] width 4 height 4
click at [208, 127] on button "Select variable Output" at bounding box center [226, 127] width 81 height 11
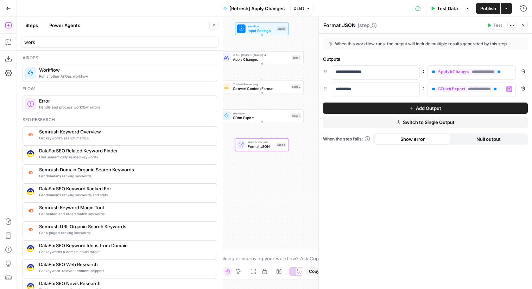
click at [527, 27] on button "Close" at bounding box center [522, 25] width 9 height 9
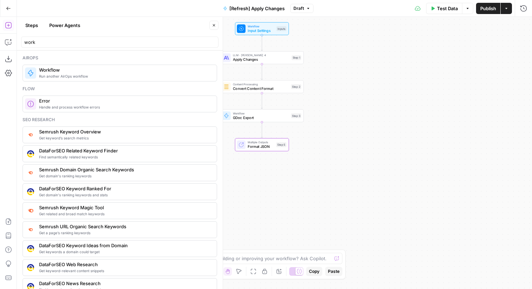
click at [488, 11] on span "Publish" at bounding box center [488, 8] width 16 height 7
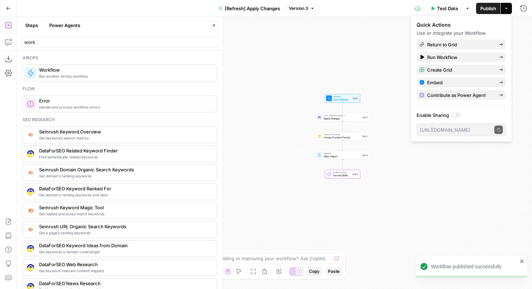
click at [211, 25] on button "Close" at bounding box center [213, 25] width 9 height 9
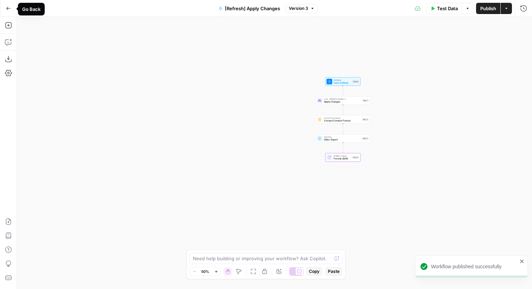
click at [11, 9] on button "Go Back" at bounding box center [8, 8] width 13 height 13
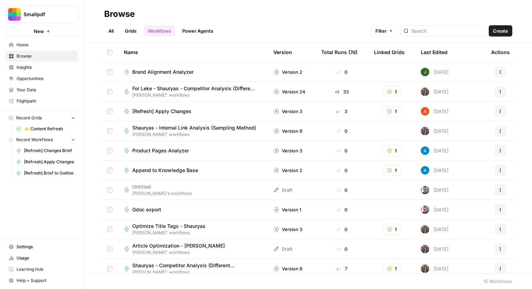
click at [126, 27] on link "Grids" at bounding box center [131, 30] width 20 height 11
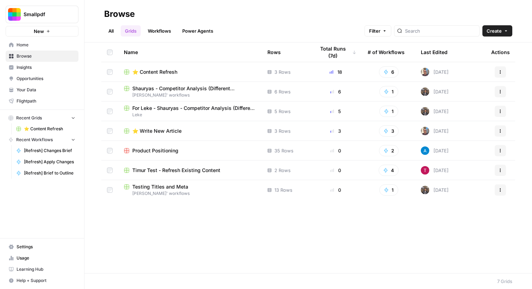
click at [159, 71] on span "⭐️ Content Refresh" at bounding box center [154, 72] width 45 height 7
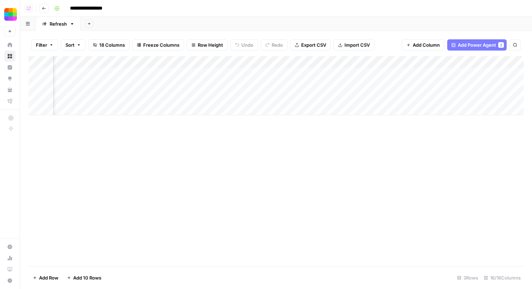
scroll to position [0, 814]
click at [434, 55] on div "Filter Sort 18 Columns Freeze Columns Row Height Undo Redo Export CSV Import CS…" at bounding box center [275, 45] width 495 height 23
click at [436, 62] on div "Add Column" at bounding box center [275, 85] width 495 height 59
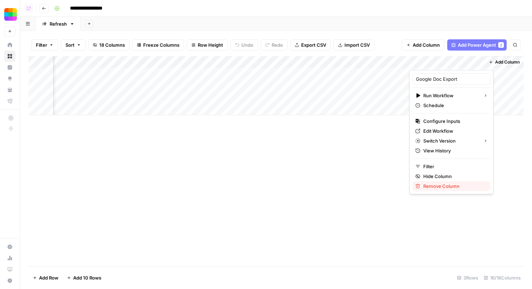
click at [433, 184] on span "Remove Column" at bounding box center [454, 186] width 62 height 7
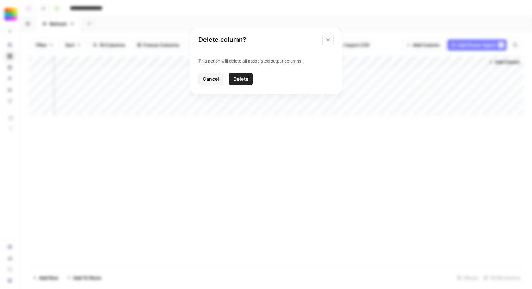
click at [240, 76] on span "Delete" at bounding box center [240, 79] width 15 height 7
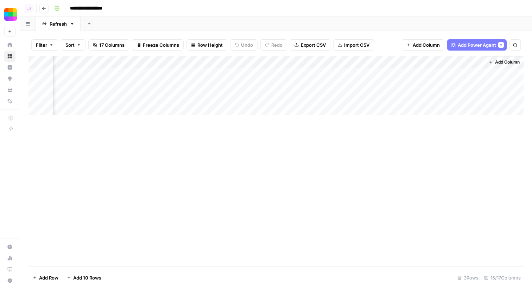
scroll to position [0, 739]
click at [474, 85] on div "Add Column" at bounding box center [275, 85] width 495 height 59
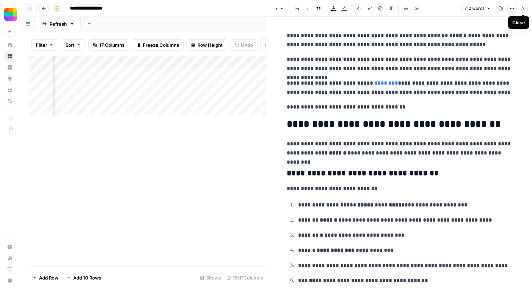
click at [524, 8] on icon "button" at bounding box center [523, 8] width 4 height 4
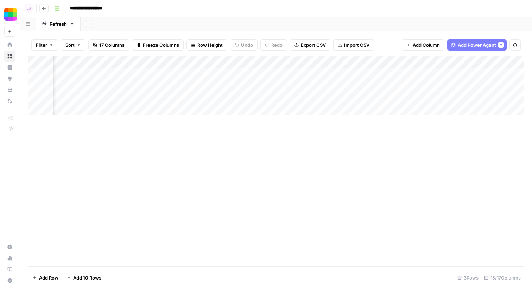
scroll to position [0, 569]
click at [361, 86] on div "Add Column" at bounding box center [275, 85] width 495 height 59
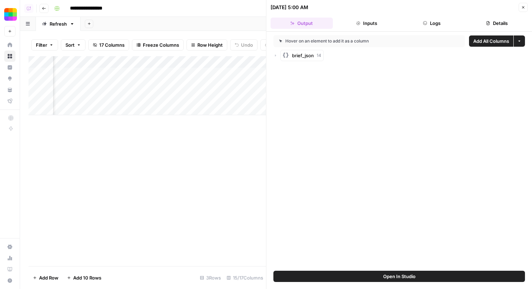
click at [439, 23] on button "Logs" at bounding box center [432, 23] width 62 height 11
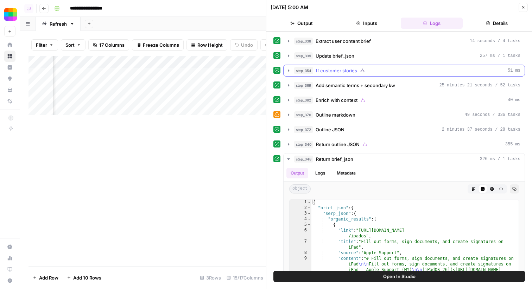
click at [388, 82] on span "Add semantic terms + secondary kw" at bounding box center [354, 85] width 79 height 7
click at [377, 88] on span "Add semantic terms + secondary kw" at bounding box center [354, 85] width 79 height 7
click at [352, 85] on span "Add semantic terms + secondary kw" at bounding box center [354, 85] width 79 height 7
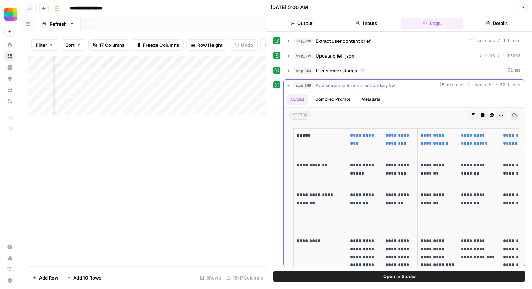
scroll to position [0, 205]
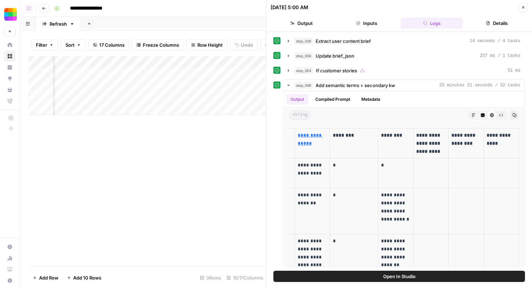
click at [524, 7] on icon "button" at bounding box center [523, 7] width 4 height 4
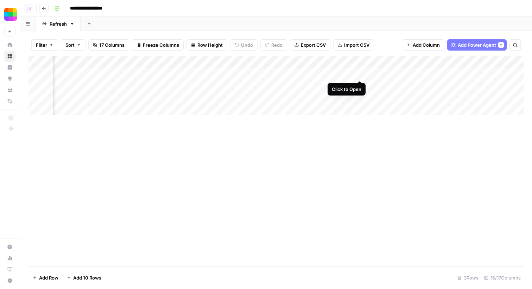
click at [360, 74] on div "Add Column" at bounding box center [275, 85] width 495 height 59
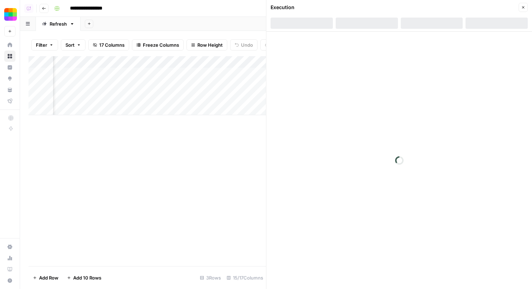
click at [422, 25] on div at bounding box center [432, 23] width 62 height 11
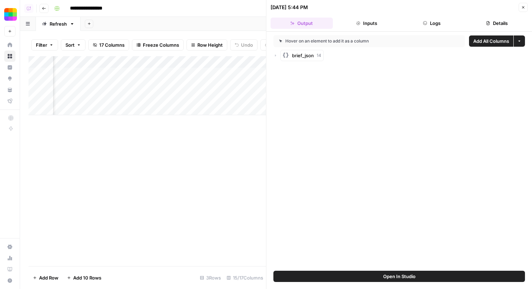
click at [422, 25] on button "Logs" at bounding box center [432, 23] width 62 height 11
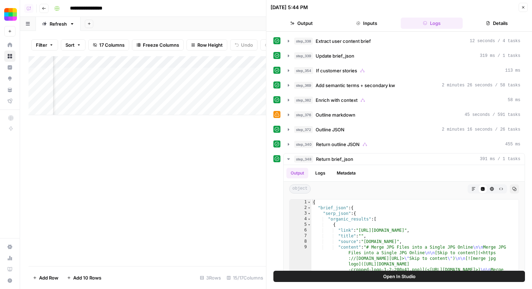
click at [523, 5] on button "Close" at bounding box center [522, 7] width 9 height 9
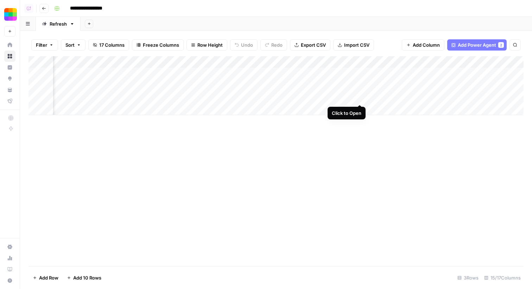
click at [358, 98] on div "Add Column" at bounding box center [275, 85] width 495 height 59
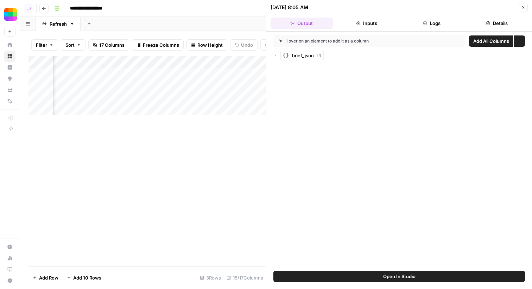
click at [450, 24] on button "Logs" at bounding box center [432, 23] width 62 height 11
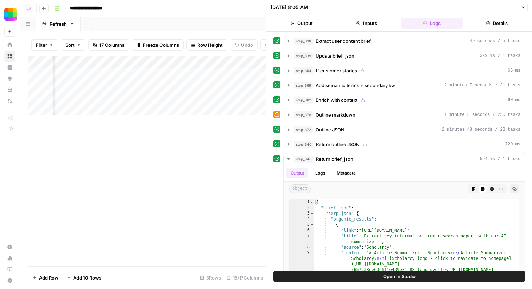
click at [526, 5] on button "Close" at bounding box center [522, 7] width 9 height 9
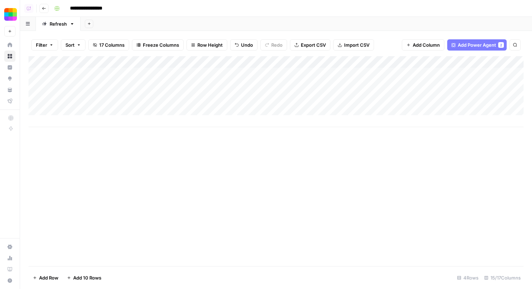
click at [180, 113] on div "Add Column" at bounding box center [275, 91] width 495 height 71
click at [130, 119] on div "Add Column" at bounding box center [275, 91] width 495 height 71
click at [234, 31] on div "Add Sheet" at bounding box center [306, 24] width 451 height 14
